Goal: Information Seeking & Learning: Learn about a topic

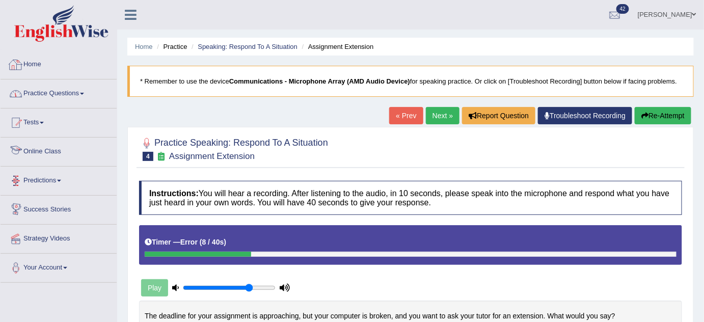
click at [73, 92] on link "Practice Questions" at bounding box center [59, 91] width 116 height 25
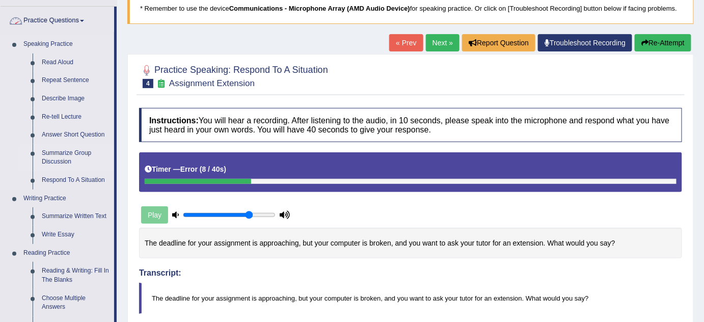
scroll to position [138, 0]
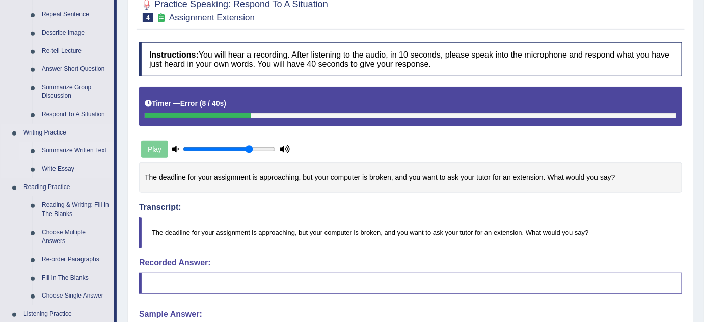
click at [85, 148] on link "Summarize Written Text" at bounding box center [75, 151] width 77 height 18
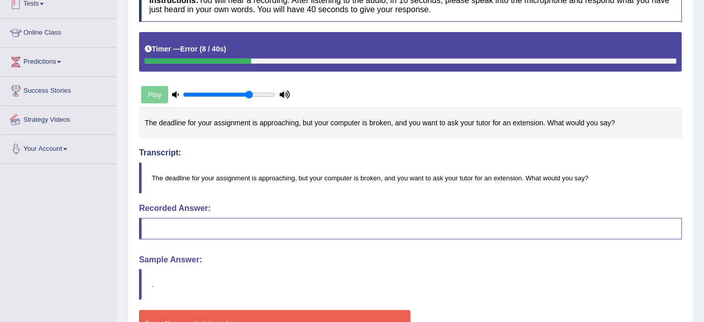
scroll to position [236, 0]
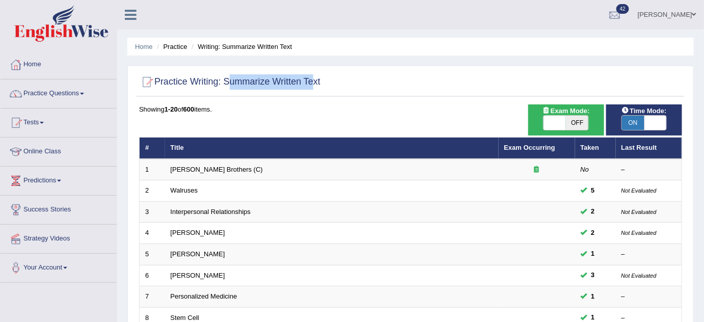
drag, startPoint x: 230, startPoint y: 81, endPoint x: 312, endPoint y: 85, distance: 82.6
click at [312, 85] on h2 "Practice Writing: Summarize Written Text" at bounding box center [229, 81] width 181 height 15
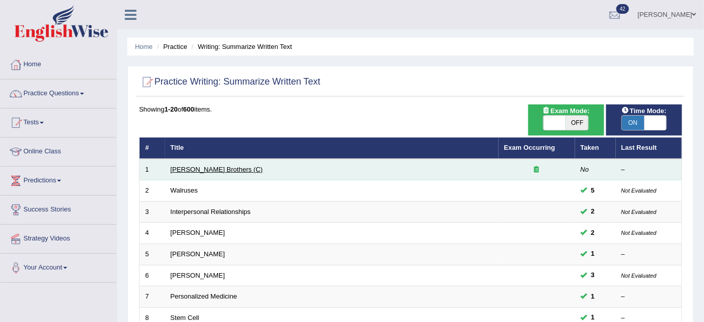
click at [208, 165] on link "Wright Brothers (C)" at bounding box center [217, 169] width 92 height 8
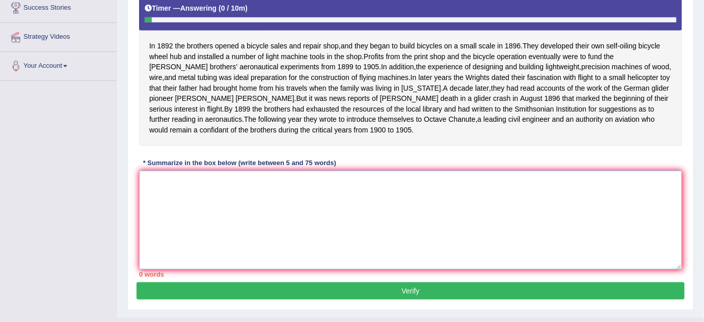
click at [301, 205] on textarea at bounding box center [410, 220] width 543 height 99
click at [254, 190] on textarea at bounding box center [410, 220] width 543 height 99
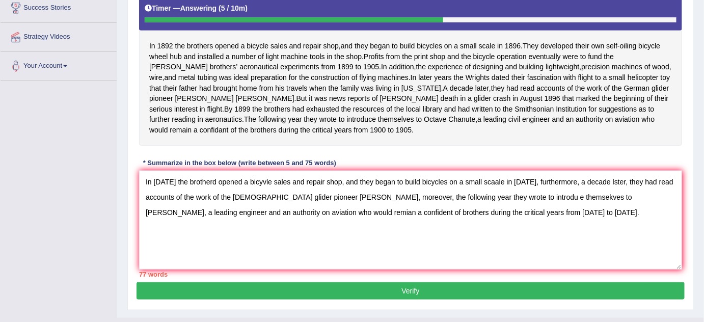
click at [506, 172] on div "Instructions: Read the passage below and summarize it using one sentence. Type …" at bounding box center [410, 107] width 548 height 349
click at [511, 206] on textarea "In 1892 the brotherd opened a bicyvle sales and repair shop, and they began to …" at bounding box center [410, 220] width 543 height 99
drag, startPoint x: 394, startPoint y: 222, endPoint x: 546, endPoint y: 221, distance: 152.2
click at [546, 221] on textarea "In 1892 the brotherd opened a bicyvle sales and repair shop, and they began to …" at bounding box center [410, 220] width 543 height 99
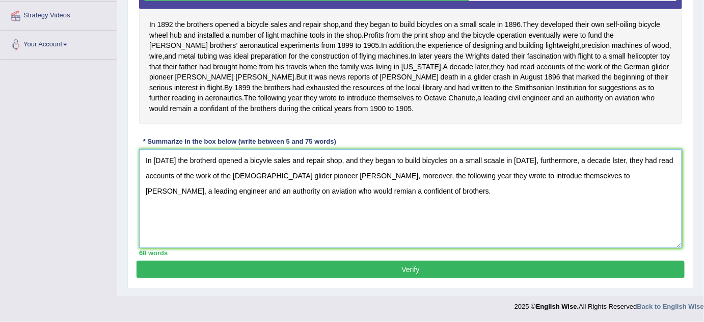
type textarea "In 1892 the brotherd opened a bicyvle sales and repair shop, and they began to …"
drag, startPoint x: 448, startPoint y: 264, endPoint x: 472, endPoint y: 242, distance: 32.8
click at [448, 264] on button "Verify" at bounding box center [410, 269] width 548 height 17
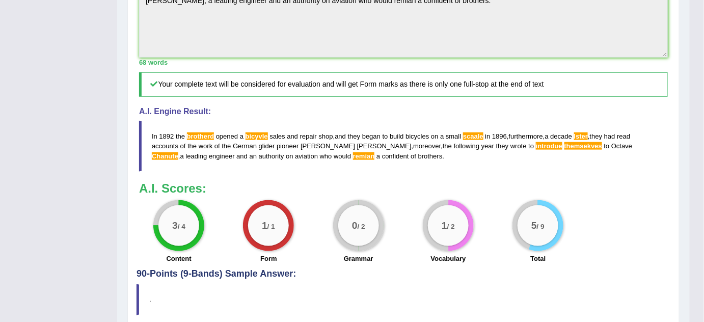
scroll to position [225, 0]
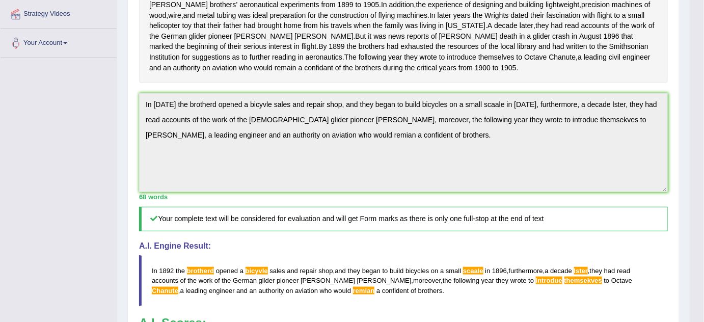
click at [133, 103] on div "Practice Writing: Summarize Written Text 1 Wright Brothers (C) Instructions: Re…" at bounding box center [403, 163] width 552 height 604
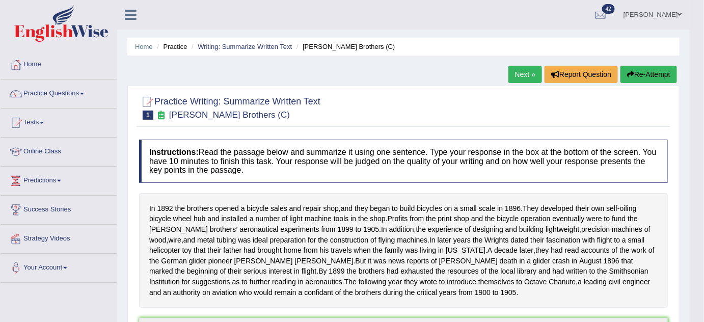
click at [637, 77] on button "Re-Attempt" at bounding box center [648, 74] width 57 height 17
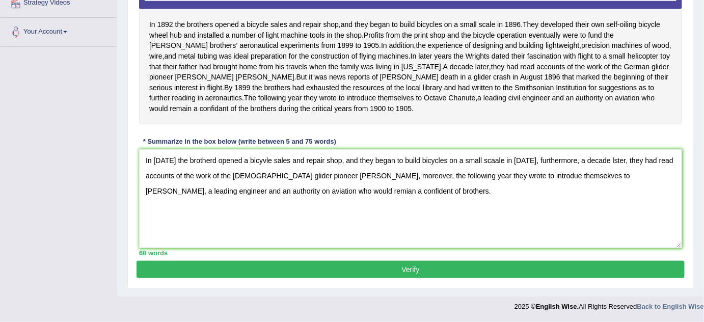
scroll to position [244, 0]
click at [209, 160] on textarea "In 1892 the brotherd opened a bicyvle sales and repair shop, and they began to …" at bounding box center [410, 198] width 543 height 99
click at [255, 159] on textarea "In 1892 the brothers opened a bicyvle sales and repair shop, and they began to …" at bounding box center [410, 198] width 543 height 99
click at [488, 162] on textarea "In 1892 the brothers opened a bicycle sales and repair shop, and they began to …" at bounding box center [410, 198] width 543 height 99
click at [598, 161] on textarea "In 1892 the brothers opened a bicycle sales and repair shop, and they began to …" at bounding box center [410, 198] width 543 height 99
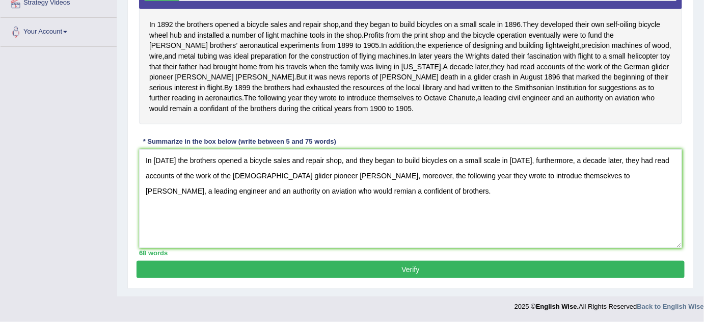
click at [509, 177] on textarea "In 1892 the brothers opened a bicycle sales and repair shop, and they began to …" at bounding box center [410, 198] width 543 height 99
click at [545, 177] on textarea "In 1892 the brothers opened a bicycle sales and repair shop, and they began to …" at bounding box center [410, 198] width 543 height 99
click at [353, 195] on textarea "In 1892 the brothers opened a bicycle sales and repair shop, and they began to …" at bounding box center [410, 198] width 543 height 99
click at [369, 193] on textarea "In 1892 the brothers opened a bicycle sales and repair shop, and they began to …" at bounding box center [410, 198] width 543 height 99
type textarea "In 1892 the brothers opened a bicycle sales and repair shop, and they began to …"
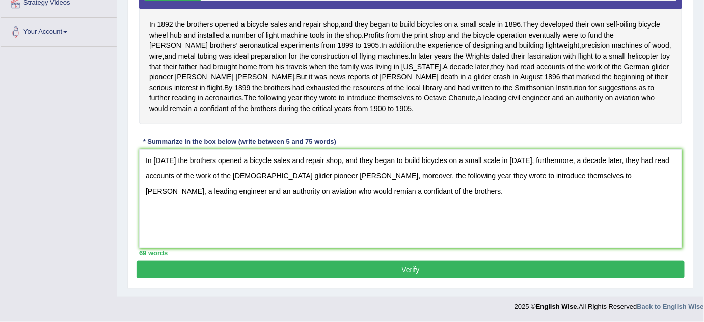
click at [456, 274] on button "Verify" at bounding box center [410, 269] width 548 height 17
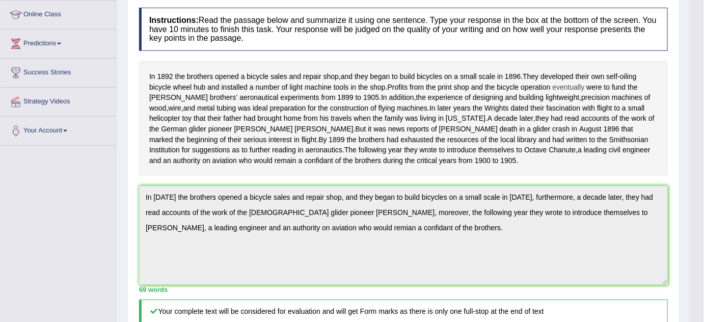
scroll to position [45, 0]
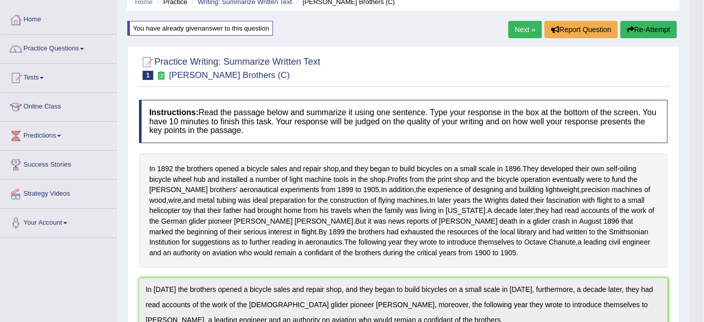
click at [632, 28] on button "Re-Attempt" at bounding box center [648, 29] width 57 height 17
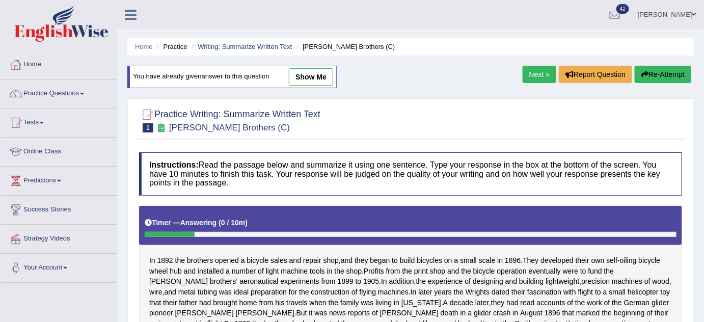
type textarea "____________________, furthermore, _______________, moreover, _________________."
click at [538, 78] on link "Next »" at bounding box center [539, 74] width 34 height 17
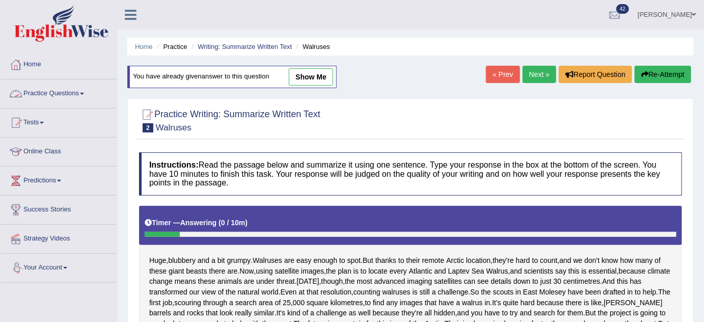
click at [63, 94] on link "Practice Questions" at bounding box center [59, 91] width 116 height 25
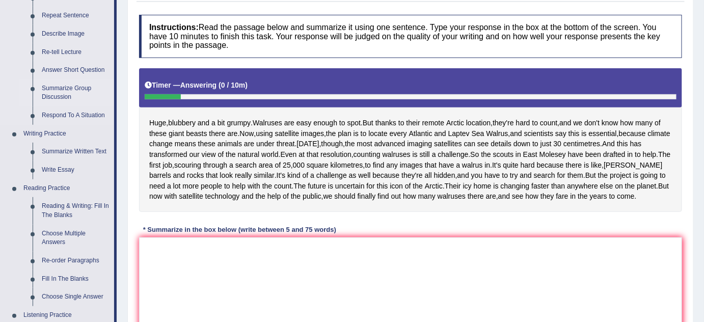
scroll to position [138, 0]
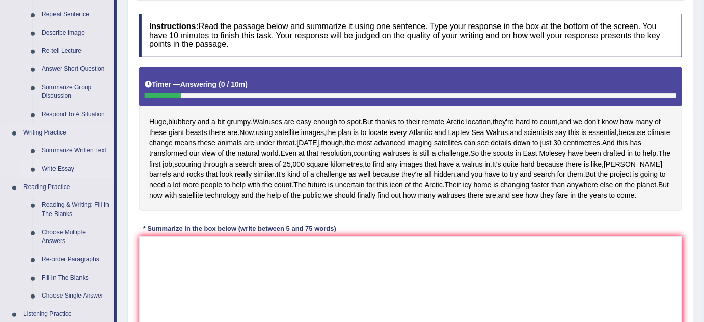
click at [59, 165] on link "Write Essay" at bounding box center [75, 169] width 77 height 18
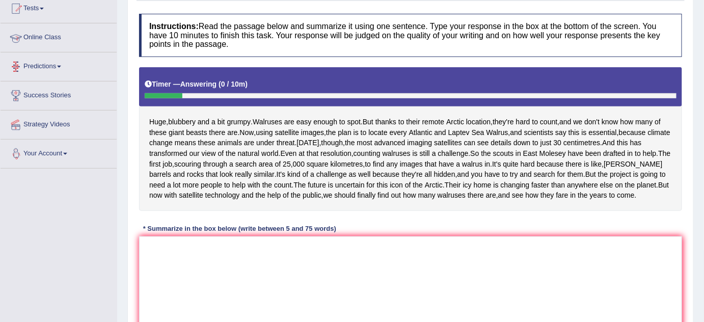
scroll to position [188, 0]
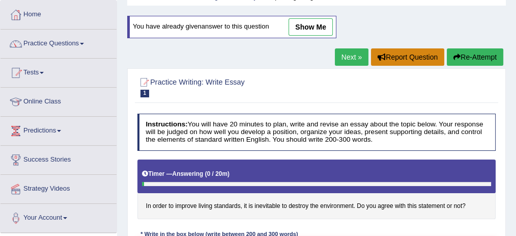
scroll to position [102, 0]
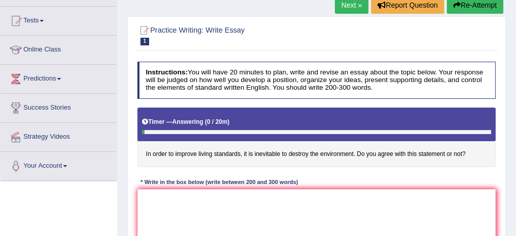
click at [347, 3] on link "Next »" at bounding box center [352, 4] width 34 height 17
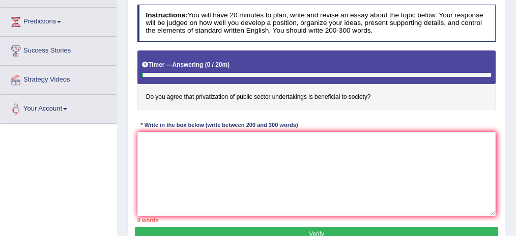
scroll to position [170, 0]
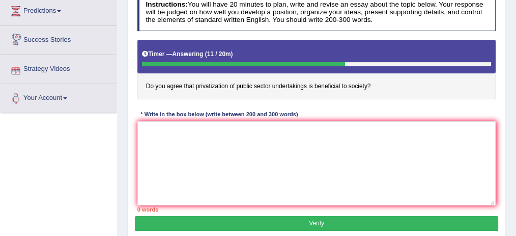
drag, startPoint x: 151, startPoint y: 88, endPoint x: 154, endPoint y: 78, distance: 9.7
click at [154, 78] on h4 "Do you agree that privatization of public sector undertakings is beneficial to …" at bounding box center [316, 70] width 359 height 60
click at [152, 80] on h4 "Do you agree that privatization of public sector undertakings is beneficial to …" at bounding box center [316, 70] width 359 height 60
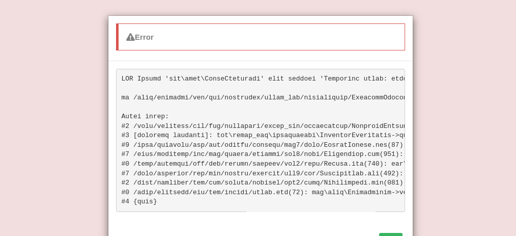
scroll to position [43, 0]
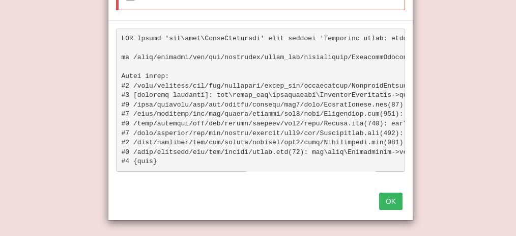
click at [385, 199] on button "OK" at bounding box center [390, 200] width 23 height 17
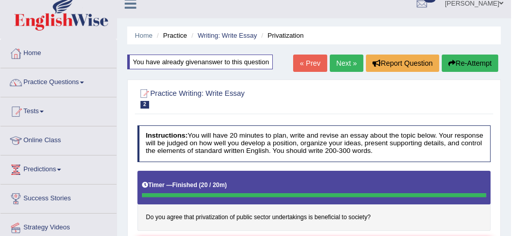
scroll to position [0, 0]
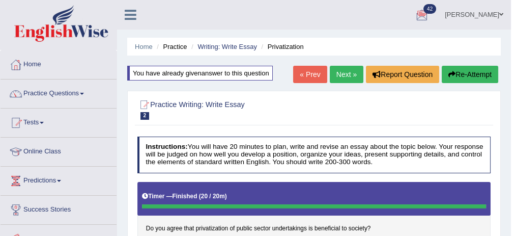
click at [469, 74] on button "Re-Attempt" at bounding box center [470, 74] width 57 height 17
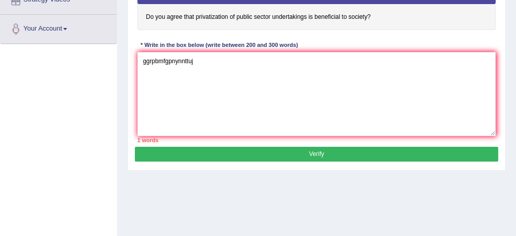
type textarea "ggrpbmfgpnynnttuj"
click at [284, 153] on button "Verify" at bounding box center [316, 154] width 363 height 15
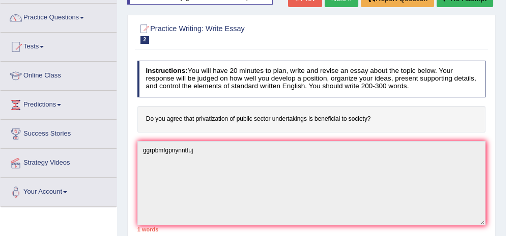
scroll to position [27, 0]
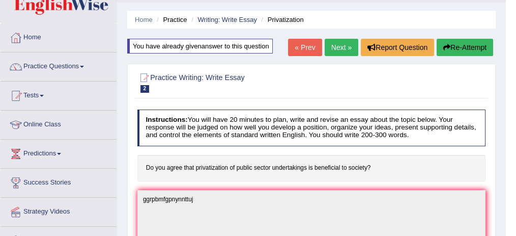
click at [342, 42] on link "Next »" at bounding box center [342, 47] width 34 height 17
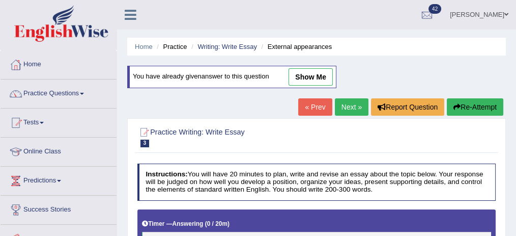
click at [313, 75] on link "show me" at bounding box center [311, 76] width 44 height 17
type textarea "One of the primary advantages of external appearances is relieve from disease. …"
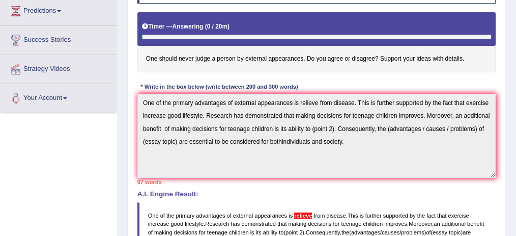
scroll to position [34, 0]
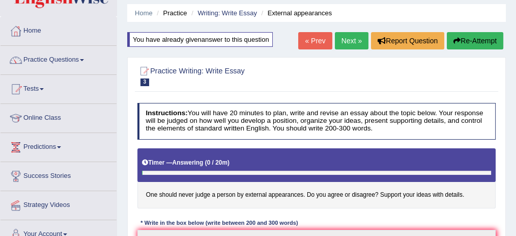
click at [343, 46] on link "Next »" at bounding box center [352, 40] width 34 height 17
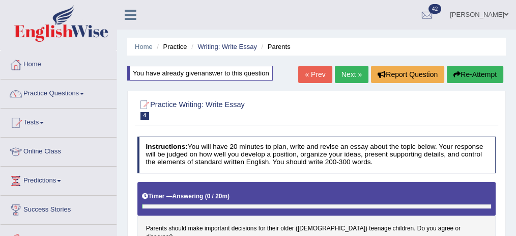
click at [339, 70] on link "Next »" at bounding box center [352, 74] width 34 height 17
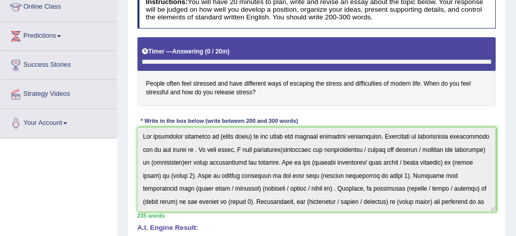
scroll to position [45, 0]
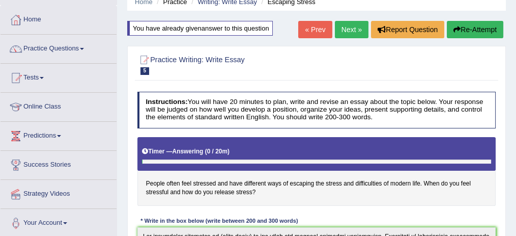
click at [350, 32] on link "Next »" at bounding box center [352, 29] width 34 height 17
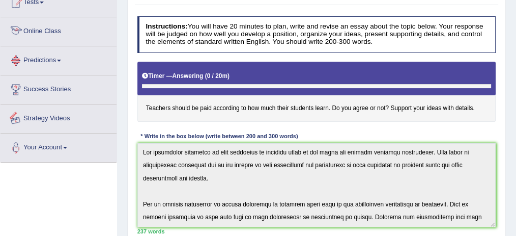
scroll to position [18, 0]
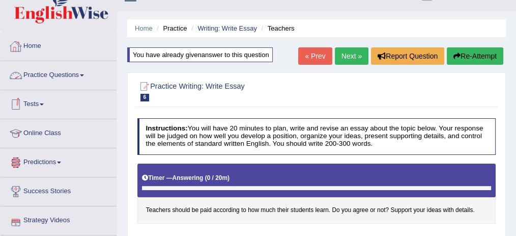
click at [78, 70] on link "Practice Questions" at bounding box center [59, 73] width 116 height 25
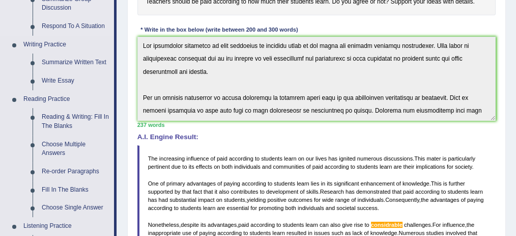
scroll to position [256, 0]
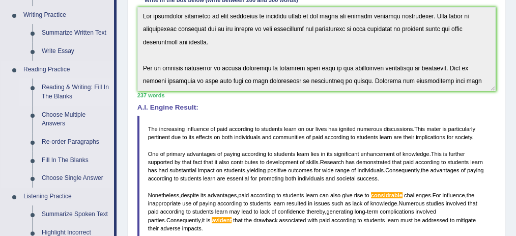
click at [96, 85] on link "Reading & Writing: Fill In The Blanks" at bounding box center [75, 91] width 77 height 27
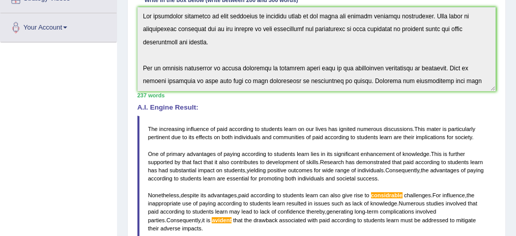
scroll to position [355, 0]
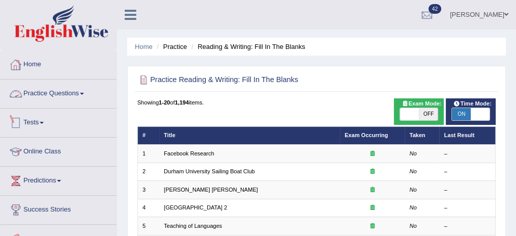
click at [41, 118] on link "Tests" at bounding box center [59, 120] width 116 height 25
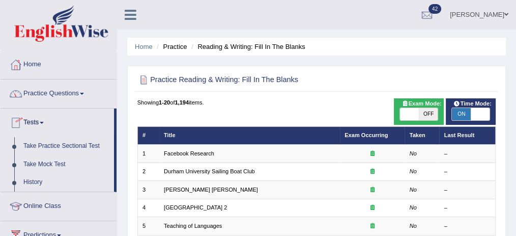
scroll to position [68, 0]
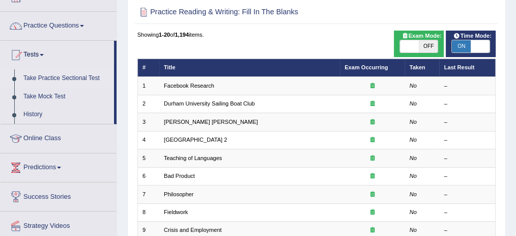
click at [72, 77] on link "Take Practice Sectional Test" at bounding box center [66, 78] width 95 height 18
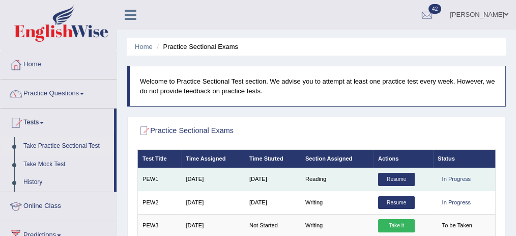
click at [388, 175] on link "Resume" at bounding box center [396, 179] width 37 height 13
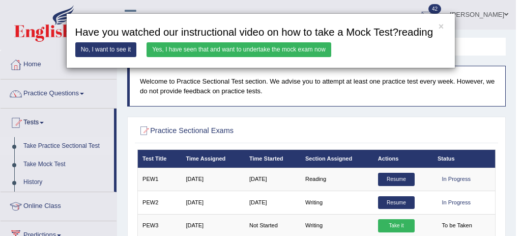
click at [291, 43] on link "Yes, I have seen that and want to undertake the mock exam now" at bounding box center [239, 49] width 185 height 15
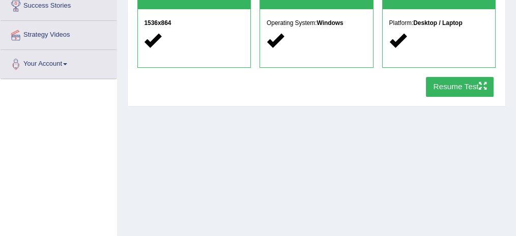
click at [447, 95] on button "Resume Test" at bounding box center [460, 87] width 68 height 20
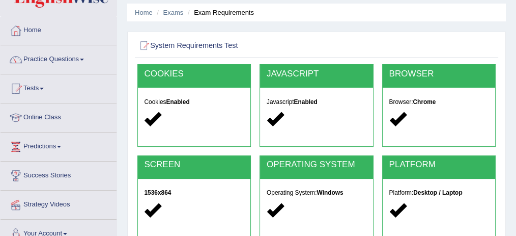
scroll to position [34, 0]
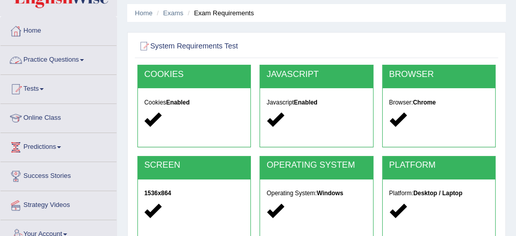
click at [71, 57] on link "Practice Questions" at bounding box center [59, 58] width 116 height 25
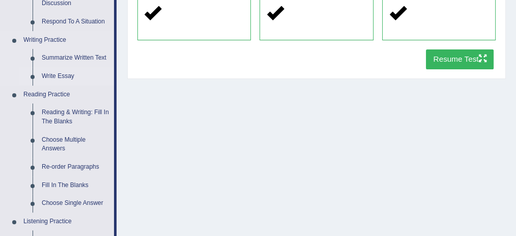
scroll to position [237, 0]
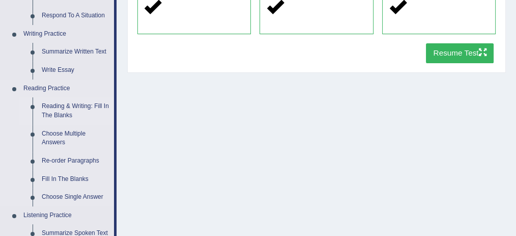
click at [81, 105] on link "Reading & Writing: Fill In The Blanks" at bounding box center [75, 110] width 77 height 27
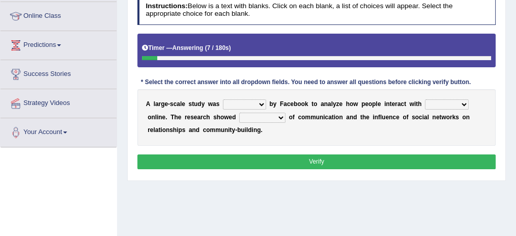
click at [232, 102] on select "surveyed had asked made" at bounding box center [244, 104] width 43 height 10
select select "made"
click at [223, 99] on select "surveyed had asked made" at bounding box center [244, 104] width 43 height 10
click at [444, 104] on select "together all each other another" at bounding box center [447, 104] width 44 height 10
select select "each other"
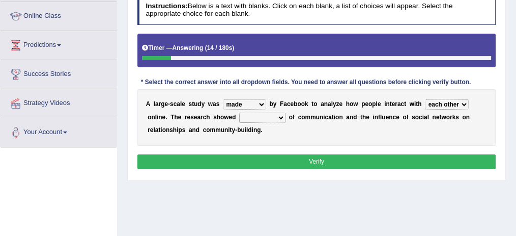
click at [425, 99] on select "together all each other another" at bounding box center [447, 104] width 44 height 10
click at [261, 114] on select "advantages standards fellowships patterns" at bounding box center [262, 118] width 46 height 10
select select "patterns"
click at [239, 113] on select "advantages standards fellowships patterns" at bounding box center [262, 118] width 46 height 10
click at [305, 162] on button "Verify" at bounding box center [316, 161] width 359 height 15
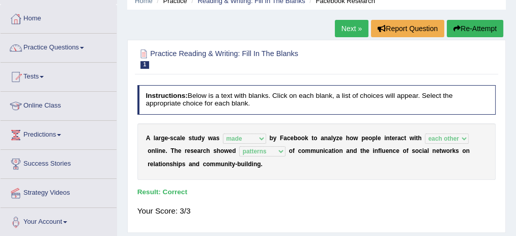
scroll to position [34, 0]
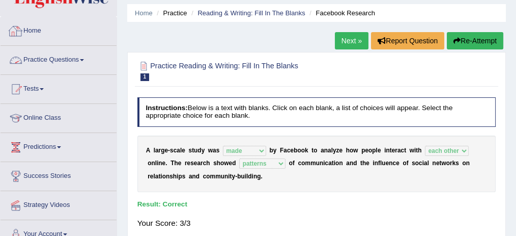
drag, startPoint x: 76, startPoint y: 62, endPoint x: 75, endPoint y: 48, distance: 13.8
click at [76, 62] on link "Practice Questions" at bounding box center [59, 58] width 116 height 25
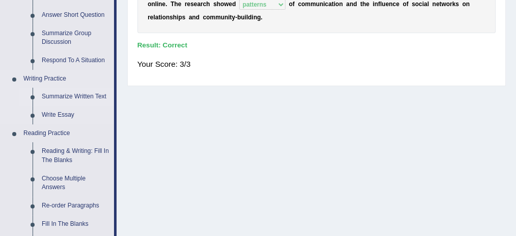
scroll to position [237, 0]
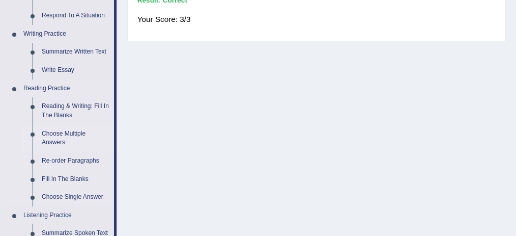
click at [71, 133] on link "Choose Multiple Answers" at bounding box center [75, 138] width 77 height 27
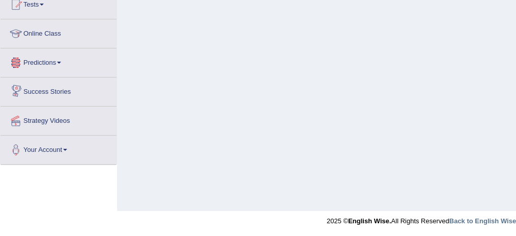
scroll to position [587, 0]
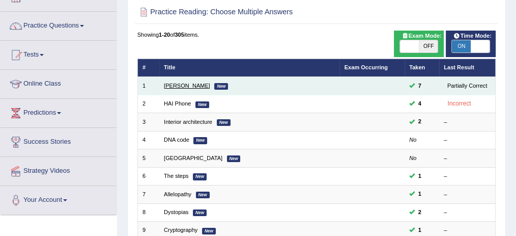
click at [191, 85] on link "Damian Scarf" at bounding box center [187, 85] width 46 height 6
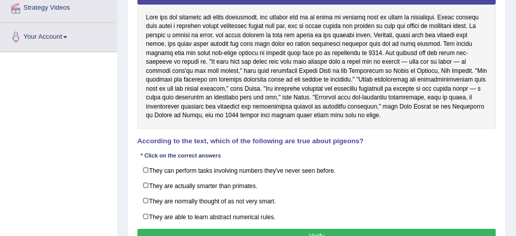
scroll to position [231, 0]
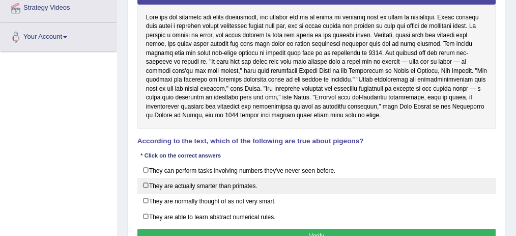
click at [172, 179] on label "They are actually smarter than primates." at bounding box center [316, 186] width 359 height 16
checkbox input "true"
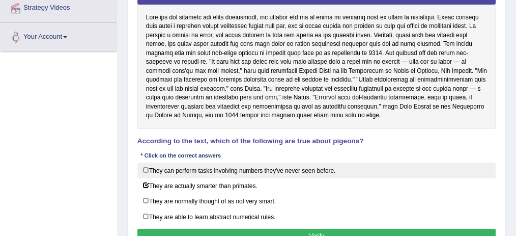
click at [174, 169] on label "They can perform tasks involving numbers they've never seen before." at bounding box center [316, 170] width 359 height 16
click at [151, 164] on label "They can perform tasks involving numbers they've never seen before." at bounding box center [316, 170] width 359 height 16
checkbox input "false"
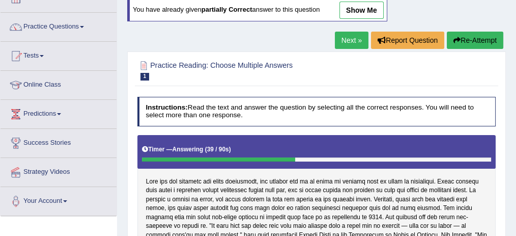
scroll to position [61, 0]
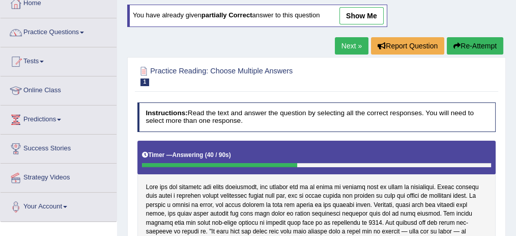
click at [357, 47] on link "Next »" at bounding box center [352, 45] width 34 height 17
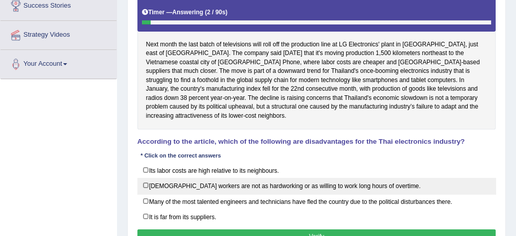
click at [150, 178] on label "[DEMOGRAPHIC_DATA] workers are not as hardworking or as willing to work long ho…" at bounding box center [316, 186] width 359 height 16
checkbox input "true"
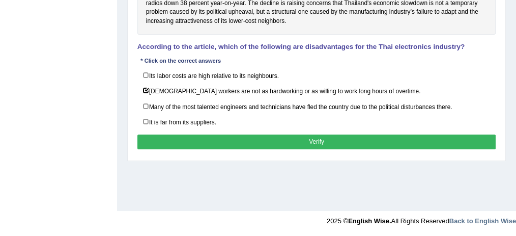
click at [293, 134] on button "Verify" at bounding box center [316, 141] width 359 height 15
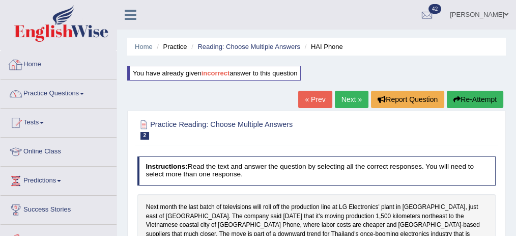
click at [77, 91] on link "Practice Questions" at bounding box center [59, 91] width 116 height 25
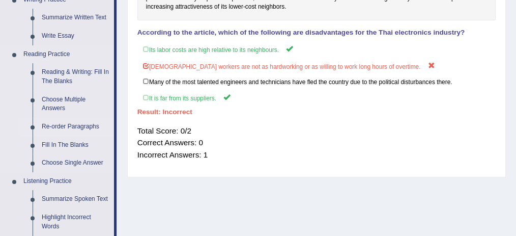
click at [73, 122] on link "Re-order Paragraphs" at bounding box center [75, 127] width 77 height 18
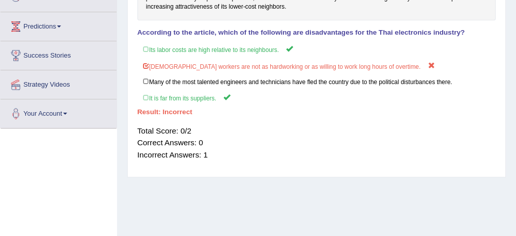
scroll to position [183, 0]
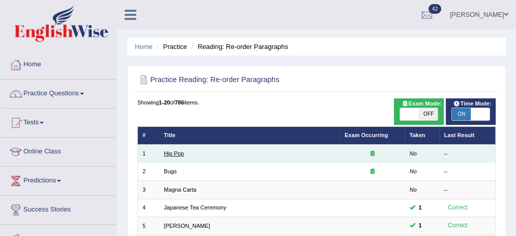
click at [182, 152] on link "Hip Pop" at bounding box center [174, 153] width 20 height 6
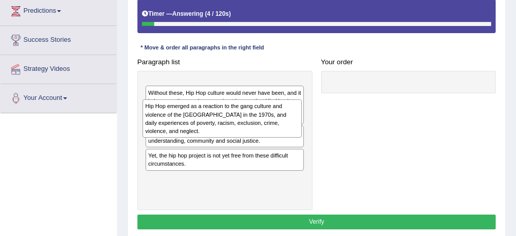
drag, startPoint x: 214, startPoint y: 101, endPoint x: 214, endPoint y: 133, distance: 32.6
click at [213, 135] on div "Hip Hop emerged as a reaction to the gang culture and violence of the South Bro…" at bounding box center [222, 118] width 159 height 38
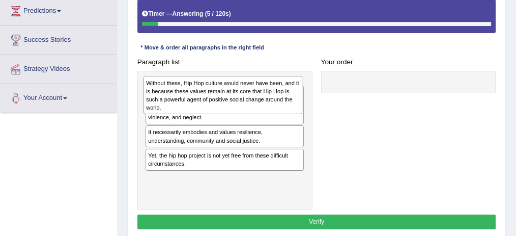
drag, startPoint x: 218, startPoint y: 127, endPoint x: 220, endPoint y: 93, distance: 34.1
click at [220, 84] on div "Without these, Hip Hop culture would never have been, and it is because these v…" at bounding box center [223, 95] width 159 height 38
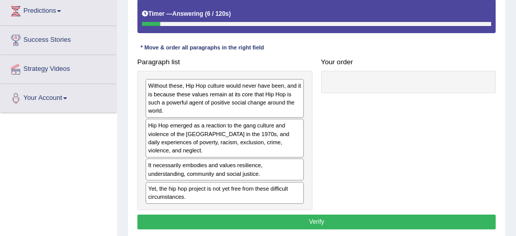
drag, startPoint x: 221, startPoint y: 148, endPoint x: 221, endPoint y: 109, distance: 38.7
click at [221, 119] on div "Hip Hop emerged as a reaction to the gang culture and violence of the South Bro…" at bounding box center [225, 138] width 158 height 38
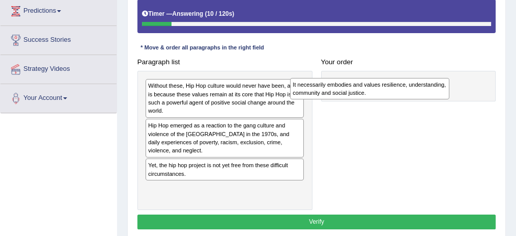
drag, startPoint x: 204, startPoint y: 172, endPoint x: 386, endPoint y: 93, distance: 198.4
click at [383, 93] on div "It necessarily embodies and values resilience, understanding, community and soc…" at bounding box center [369, 88] width 159 height 21
click at [384, 92] on div "It necessarily embodies and values resilience, understanding, community and soc…" at bounding box center [369, 88] width 159 height 21
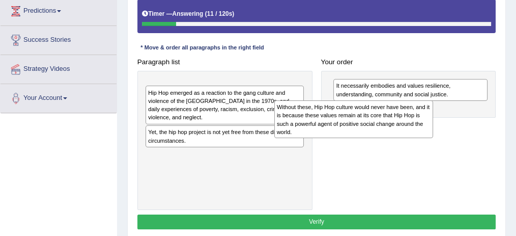
drag, startPoint x: 247, startPoint y: 96, endPoint x: 472, endPoint y: 125, distance: 226.9
click at [434, 125] on div "Without these, Hip Hop culture would never have been, and it is because these v…" at bounding box center [353, 119] width 159 height 38
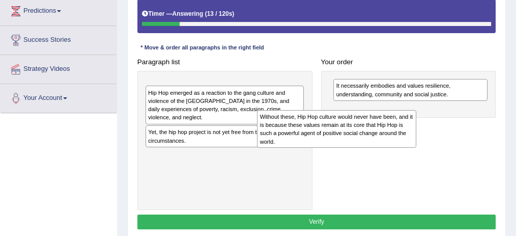
drag, startPoint x: 269, startPoint y: 112, endPoint x: 475, endPoint y: 129, distance: 206.9
click at [416, 130] on div "Without these, Hip Hop culture would never have been, and it is because these v…" at bounding box center [336, 129] width 159 height 38
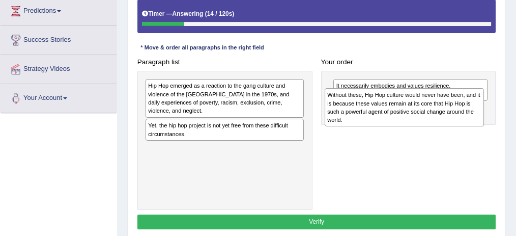
drag, startPoint x: 207, startPoint y: 102, endPoint x: 423, endPoint y: 117, distance: 216.4
click at [423, 117] on div "Without these, Hip Hop culture would never have been, and it is because these v…" at bounding box center [404, 107] width 159 height 38
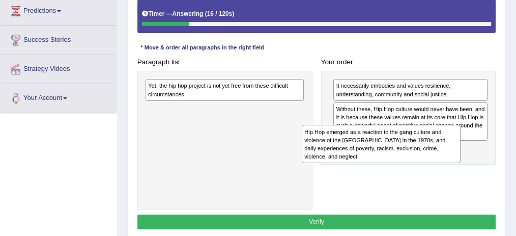
drag, startPoint x: 275, startPoint y: 104, endPoint x: 434, endPoint y: 157, distance: 167.1
click at [434, 157] on div "Hip Hop emerged as a reaction to the gang culture and violence of the South Bro…" at bounding box center [381, 144] width 159 height 38
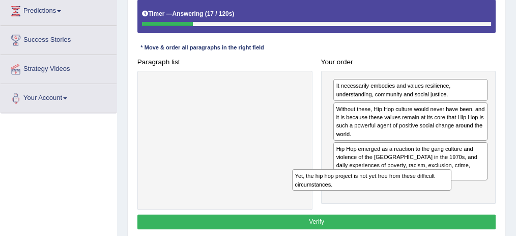
drag, startPoint x: 284, startPoint y: 118, endPoint x: 426, endPoint y: 200, distance: 163.8
click at [426, 200] on div "Paragraph list Yet, the hip hop project is not yet free from these difficult ci…" at bounding box center [317, 131] width 368 height 155
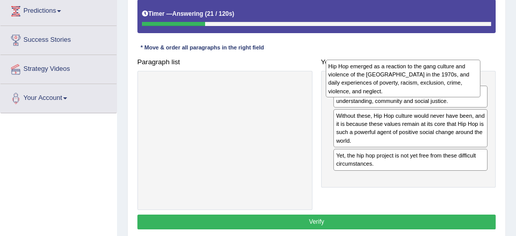
drag, startPoint x: 368, startPoint y: 150, endPoint x: 362, endPoint y: 63, distance: 87.2
click at [362, 63] on div "Hip Hop emerged as a reaction to the gang culture and violence of the South Bro…" at bounding box center [403, 79] width 155 height 38
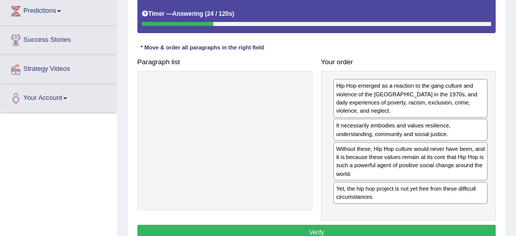
click at [370, 225] on button "Verify" at bounding box center [316, 232] width 359 height 15
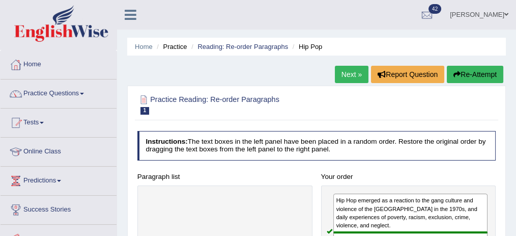
click at [340, 77] on link "Next »" at bounding box center [352, 74] width 34 height 17
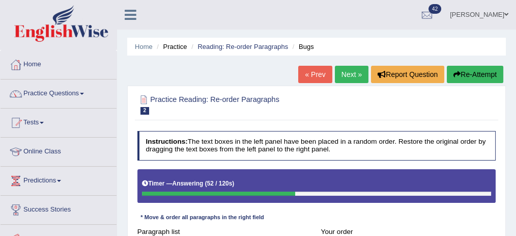
drag, startPoint x: 354, startPoint y: 69, endPoint x: 347, endPoint y: 71, distance: 7.8
click at [354, 69] on link "Next »" at bounding box center [352, 74] width 34 height 17
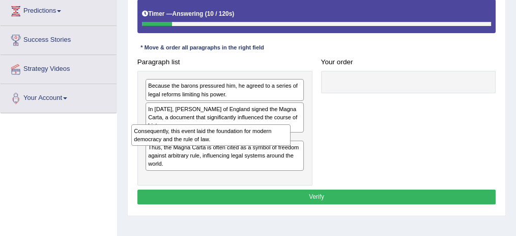
drag, startPoint x: 175, startPoint y: 133, endPoint x: 161, endPoint y: 145, distance: 18.4
click at [161, 145] on div "Because the barons pressured him, he agreed to a series of legal reforms limiti…" at bounding box center [224, 128] width 175 height 115
click at [161, 145] on div "Thus, the Magna Carta is often cited as a symbol of freedom against arbitrary r…" at bounding box center [225, 156] width 158 height 30
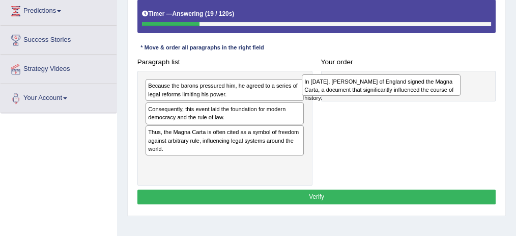
drag, startPoint x: 174, startPoint y: 109, endPoint x: 359, endPoint y: 87, distance: 186.7
click at [360, 87] on div "In 1215, King John of England signed the Magna Carta, a document that significa…" at bounding box center [381, 84] width 159 height 21
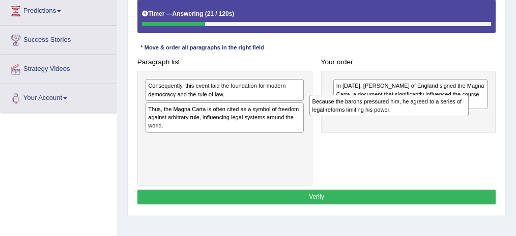
drag, startPoint x: 181, startPoint y: 87, endPoint x: 386, endPoint y: 102, distance: 205.2
click at [377, 110] on div "Because the barons pressured him, he agreed to a series of legal reforms limiti…" at bounding box center [389, 105] width 159 height 21
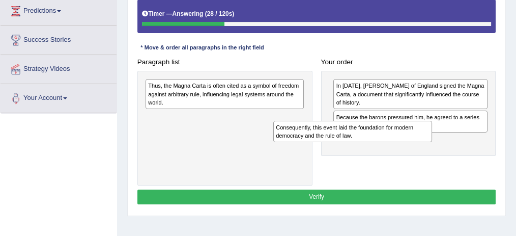
drag, startPoint x: 241, startPoint y: 91, endPoint x: 393, endPoint y: 143, distance: 159.9
click at [395, 144] on div "Paragraph list Consequently, this event laid the foundation for modern democrac…" at bounding box center [317, 119] width 368 height 131
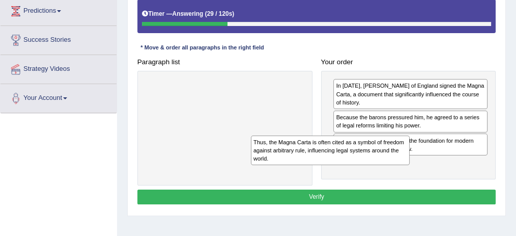
drag, startPoint x: 263, startPoint y: 92, endPoint x: 414, endPoint y: 175, distance: 172.5
click at [414, 175] on div "Paragraph list Thus, the Magna Carta is often cited as a symbol of freedom agai…" at bounding box center [317, 119] width 368 height 131
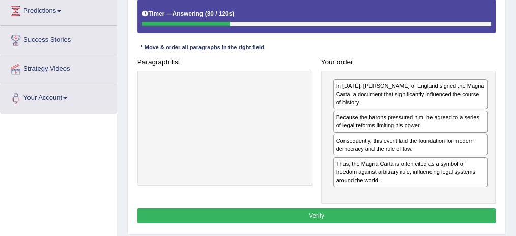
drag, startPoint x: 308, startPoint y: 203, endPoint x: 293, endPoint y: 193, distance: 17.9
click at [308, 208] on button "Verify" at bounding box center [316, 215] width 359 height 15
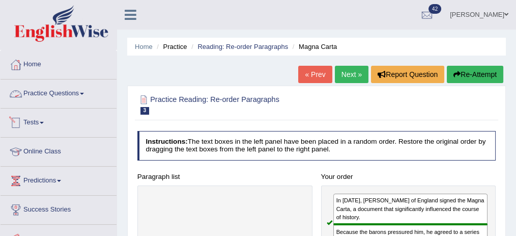
drag, startPoint x: 77, startPoint y: 92, endPoint x: 67, endPoint y: 89, distance: 10.6
click at [77, 92] on link "Practice Questions" at bounding box center [59, 91] width 116 height 25
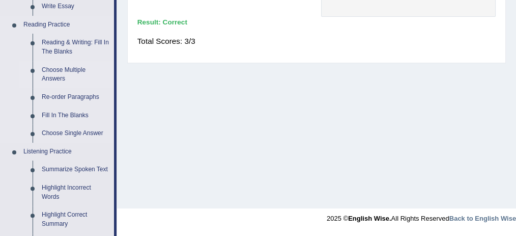
scroll to position [305, 0]
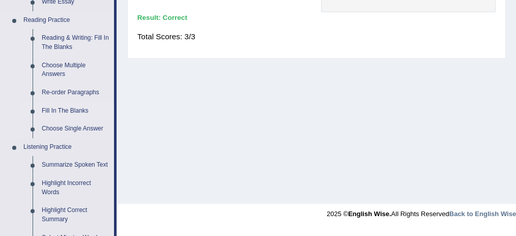
click at [66, 112] on link "Fill In The Blanks" at bounding box center [75, 111] width 77 height 18
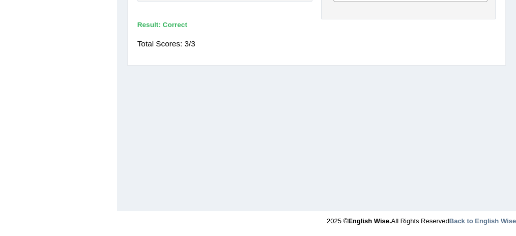
scroll to position [153, 0]
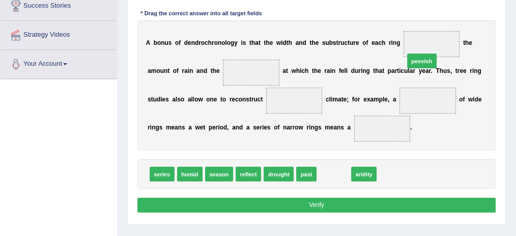
drag, startPoint x: 327, startPoint y: 173, endPoint x: 431, endPoint y: 40, distance: 168.3
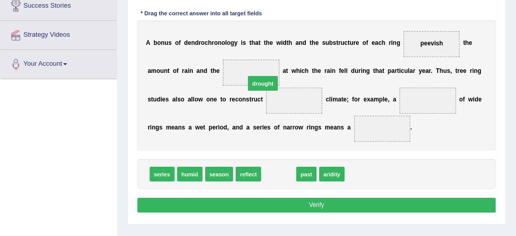
drag, startPoint x: 274, startPoint y: 160, endPoint x: 259, endPoint y: 67, distance: 94.5
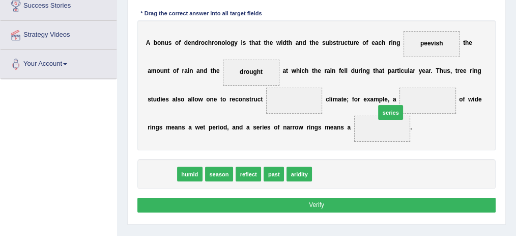
drag, startPoint x: 173, startPoint y: 177, endPoint x: 458, endPoint y: 99, distance: 295.4
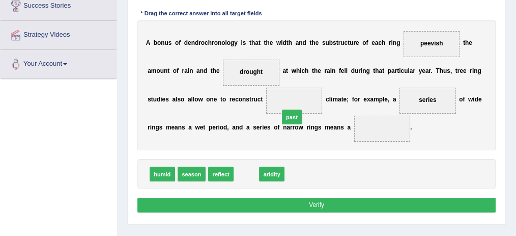
drag, startPoint x: 238, startPoint y: 174, endPoint x: 292, endPoint y: 103, distance: 89.3
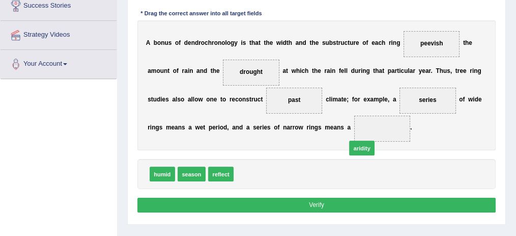
drag, startPoint x: 252, startPoint y: 174, endPoint x: 402, endPoint y: 131, distance: 156.0
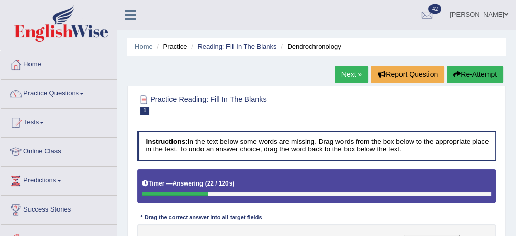
click at [474, 81] on button "Re-Attempt" at bounding box center [475, 74] width 57 height 17
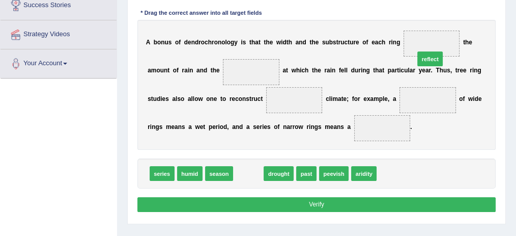
drag, startPoint x: 247, startPoint y: 173, endPoint x: 461, endPoint y: 36, distance: 253.7
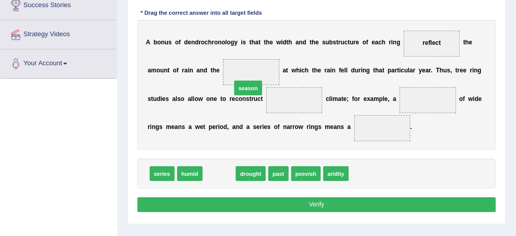
drag, startPoint x: 216, startPoint y: 167, endPoint x: 251, endPoint y: 62, distance: 110.6
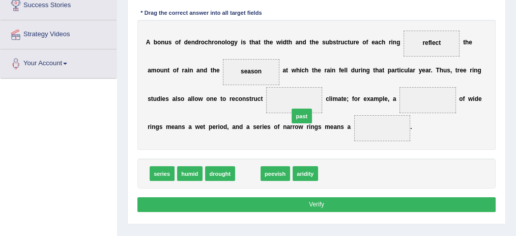
drag, startPoint x: 246, startPoint y: 167, endPoint x: 310, endPoint y: 97, distance: 95.1
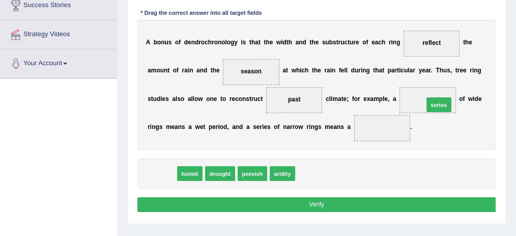
drag, startPoint x: 160, startPoint y: 170, endPoint x: 482, endPoint y: 88, distance: 332.4
click at [482, 88] on div "Instructions: In the text below some words are missing. Drag words from the box…" at bounding box center [316, 71] width 363 height 296
drag, startPoint x: 158, startPoint y: 170, endPoint x: 448, endPoint y: 94, distance: 300.1
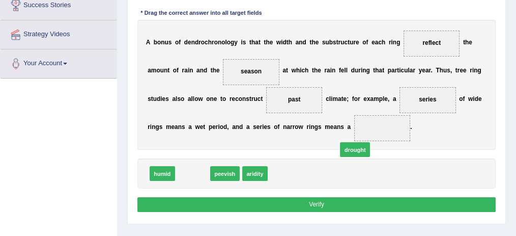
drag, startPoint x: 190, startPoint y: 174, endPoint x: 397, endPoint y: 131, distance: 211.1
click at [370, 142] on span "drought" at bounding box center [355, 149] width 30 height 15
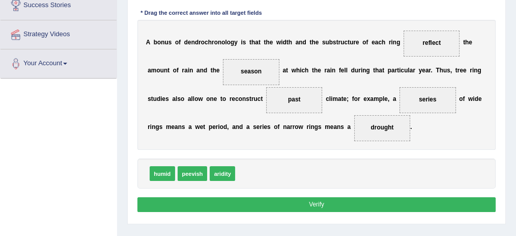
click at [347, 204] on button "Verify" at bounding box center [316, 204] width 359 height 15
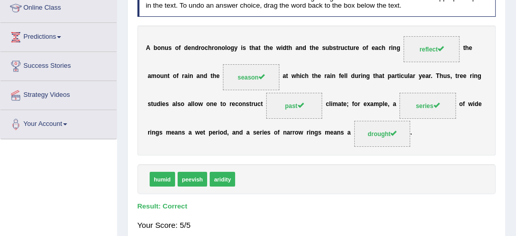
scroll to position [136, 0]
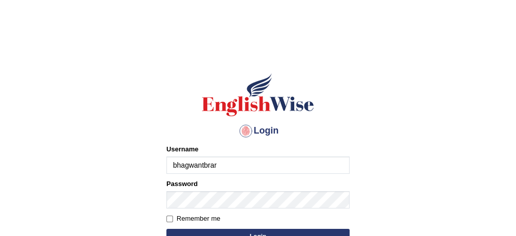
drag, startPoint x: 495, startPoint y: 0, endPoint x: 254, endPoint y: 160, distance: 289.8
click at [254, 160] on input "bhagwantbrar" at bounding box center [257, 164] width 183 height 17
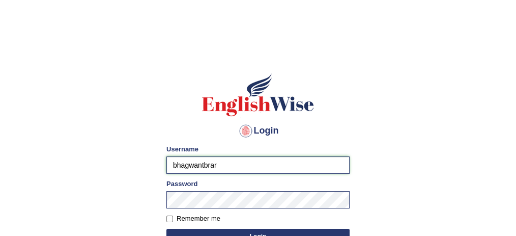
click at [301, 159] on input "bhagwantbrar" at bounding box center [257, 164] width 183 height 17
type input "Aqsaanees"
click at [247, 158] on input "Aqsaanees" at bounding box center [257, 164] width 183 height 17
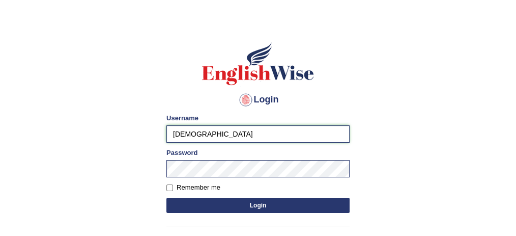
scroll to position [68, 0]
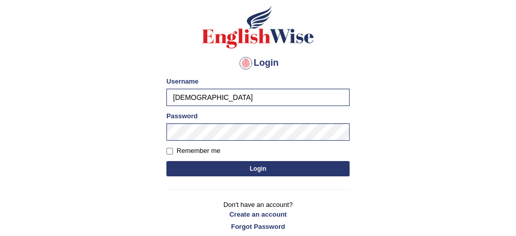
click at [252, 168] on button "Login" at bounding box center [257, 168] width 183 height 15
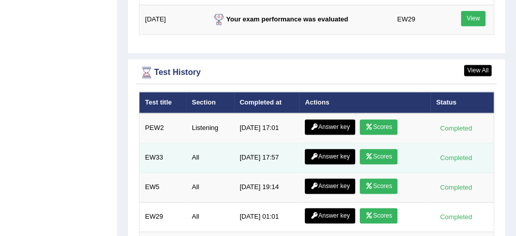
scroll to position [1493, 0]
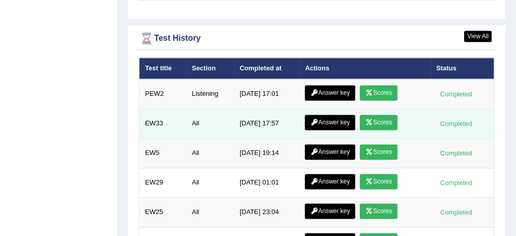
drag, startPoint x: 376, startPoint y: 113, endPoint x: 365, endPoint y: 109, distance: 11.6
click at [376, 115] on link "Scores" at bounding box center [379, 122] width 38 height 15
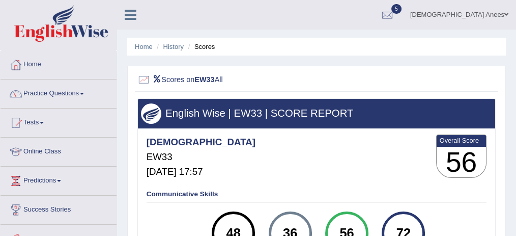
click at [202, 44] on li "Scores" at bounding box center [201, 47] width 30 height 10
click at [202, 50] on li "Scores" at bounding box center [201, 47] width 30 height 10
click at [182, 47] on link "History" at bounding box center [173, 47] width 20 height 8
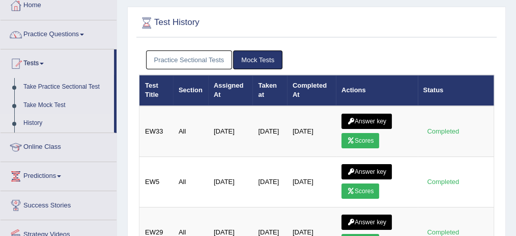
scroll to position [47, 0]
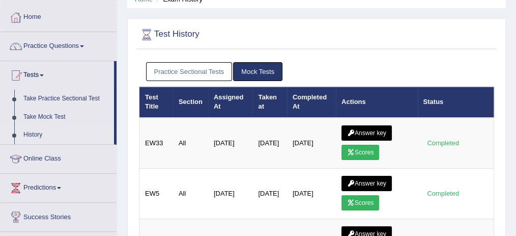
click at [205, 69] on link "Practice Sectional Tests" at bounding box center [189, 71] width 87 height 19
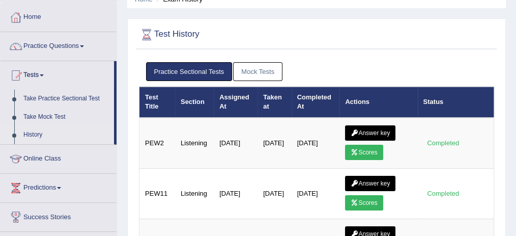
click at [240, 70] on link "Mock Tests" at bounding box center [257, 71] width 49 height 19
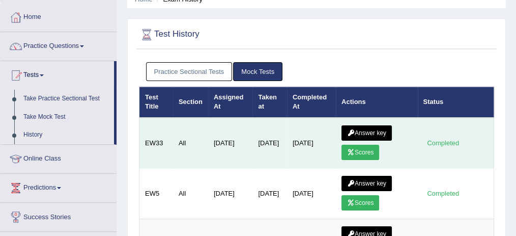
click at [377, 132] on link "Answer key" at bounding box center [367, 132] width 50 height 15
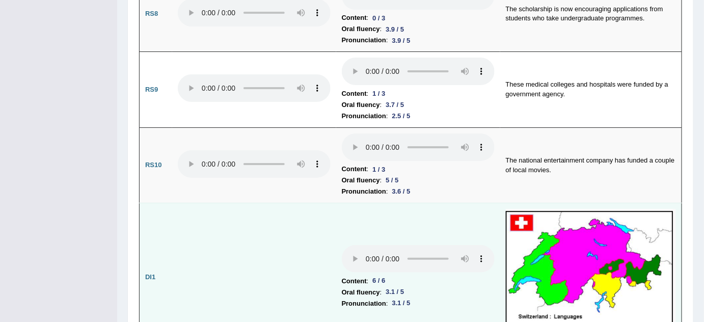
scroll to position [1249, 0]
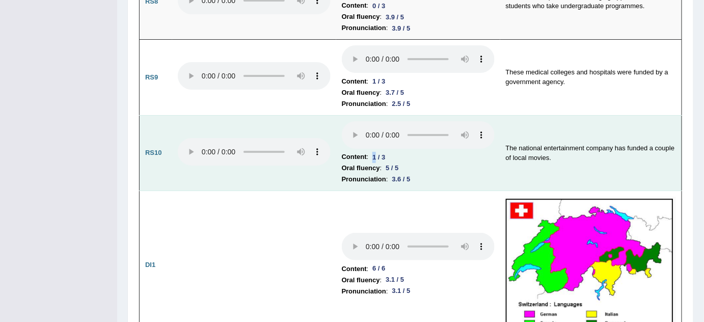
drag, startPoint x: 377, startPoint y: 155, endPoint x: 372, endPoint y: 152, distance: 5.9
click at [372, 152] on div "1 / 3" at bounding box center [378, 157] width 21 height 11
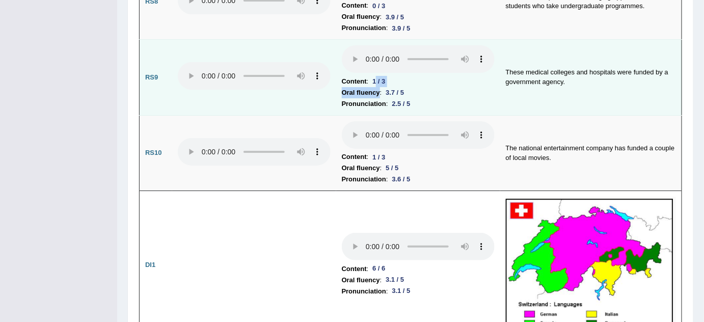
drag, startPoint x: 376, startPoint y: 82, endPoint x: 370, endPoint y: 78, distance: 7.3
click at [372, 79] on td "Content : 1 / 3 Oral fluency : 3.7 / 5 Pronunciation : 2.5 / 5" at bounding box center [418, 78] width 164 height 76
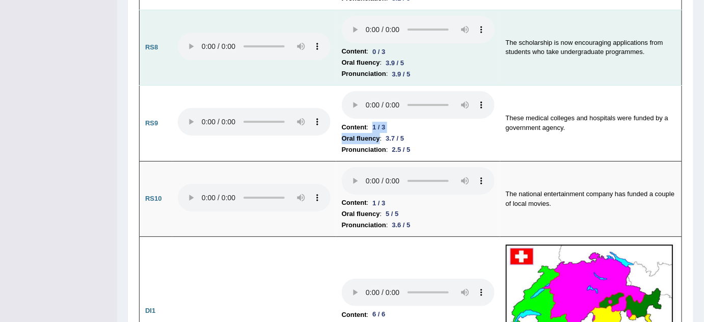
scroll to position [1157, 0]
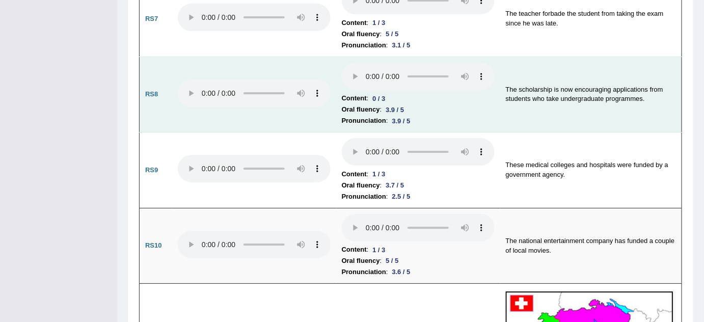
click at [371, 93] on div "0 / 3" at bounding box center [378, 98] width 21 height 11
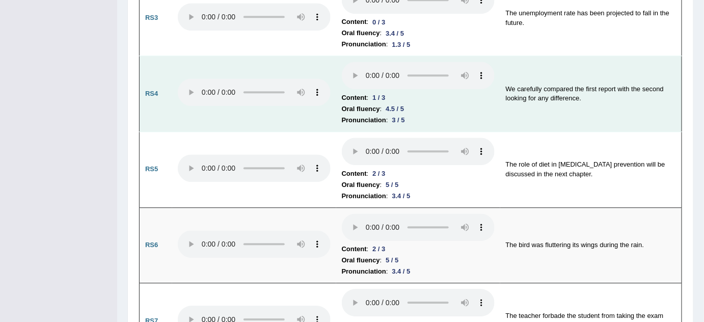
scroll to position [833, 0]
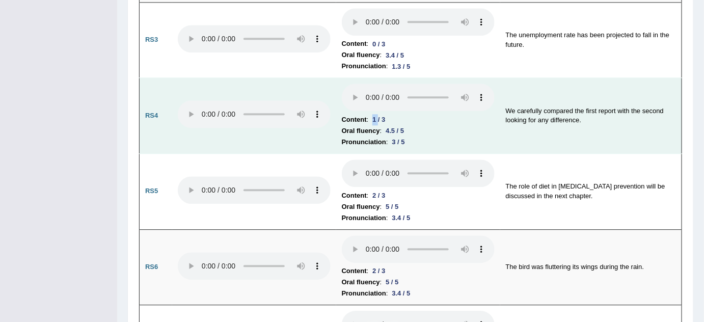
drag, startPoint x: 380, startPoint y: 117, endPoint x: 374, endPoint y: 114, distance: 6.8
click at [374, 114] on div "1 / 3" at bounding box center [378, 119] width 21 height 11
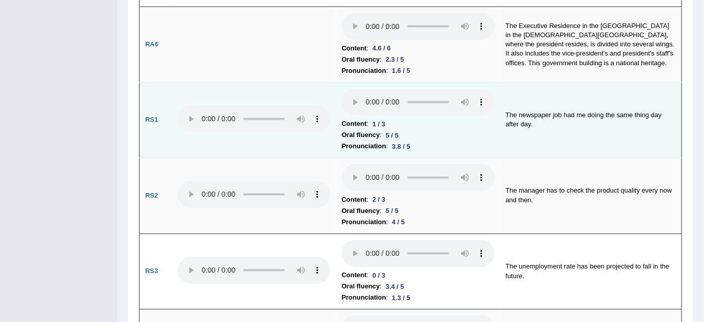
click at [370, 112] on td "Content : 1 / 3 Oral fluency : 5 / 5 Pronunciation : 3.8 / 5" at bounding box center [418, 120] width 164 height 76
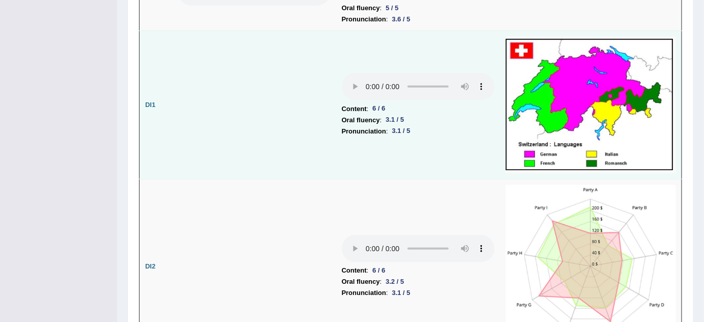
scroll to position [1388, 0]
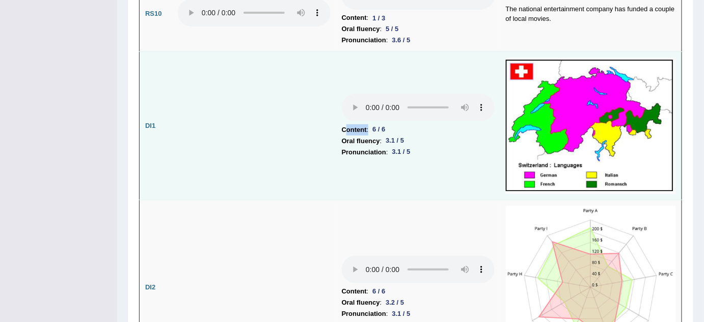
click at [343, 126] on td "Content : 6 / 6 Oral fluency : 3.1 / 5 Pronunciation : 3.1 / 5" at bounding box center [418, 126] width 164 height 148
click at [342, 125] on b "Content" at bounding box center [354, 129] width 25 height 11
drag, startPoint x: 341, startPoint y: 125, endPoint x: 410, endPoint y: 158, distance: 76.5
click at [410, 158] on td "Content : 6 / 6 Oral fluency : 3.1 / 5 Pronunciation : 3.1 / 5" at bounding box center [418, 126] width 164 height 148
click at [411, 157] on td "Content : 6 / 6 Oral fluency : 3.1 / 5 Pronunciation : 3.1 / 5" at bounding box center [418, 126] width 164 height 148
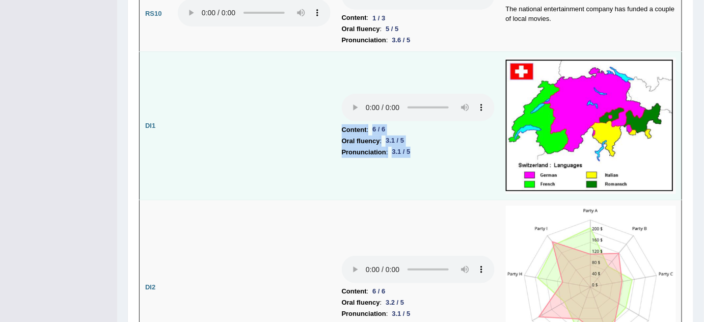
click at [400, 161] on td "Content : 6 / 6 Oral fluency : 3.1 / 5 Pronunciation : 3.1 / 5" at bounding box center [418, 126] width 164 height 148
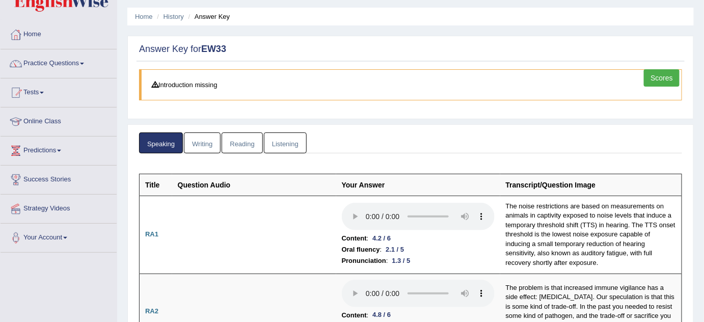
scroll to position [46, 0]
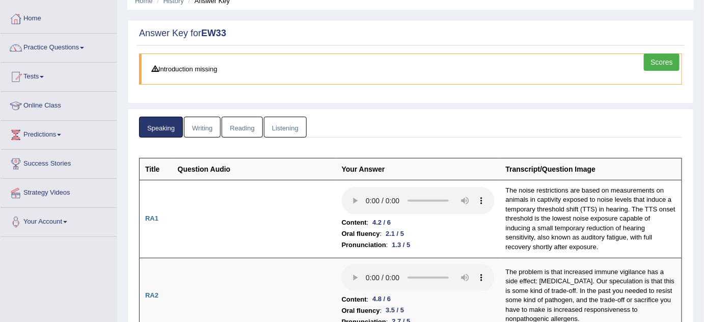
click at [208, 126] on link "Writing" at bounding box center [202, 127] width 37 height 21
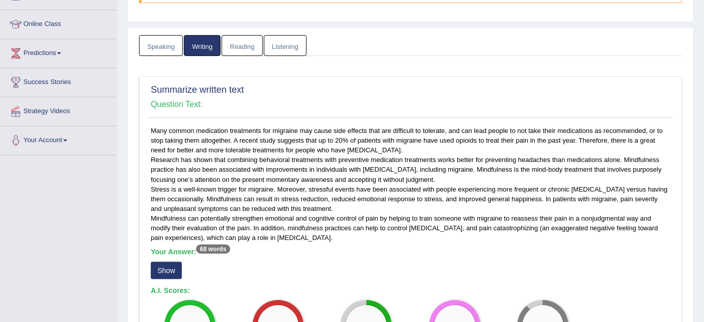
scroll to position [277, 0]
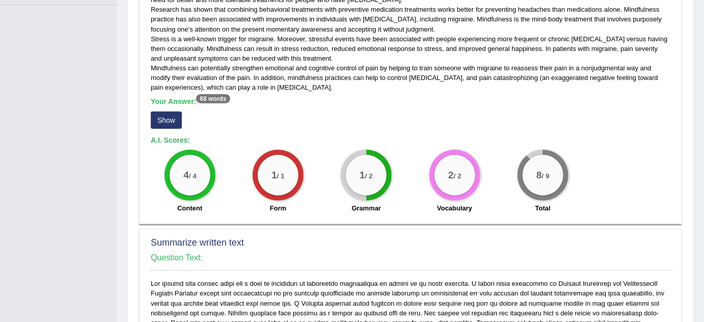
click at [154, 116] on button "Show" at bounding box center [166, 120] width 31 height 17
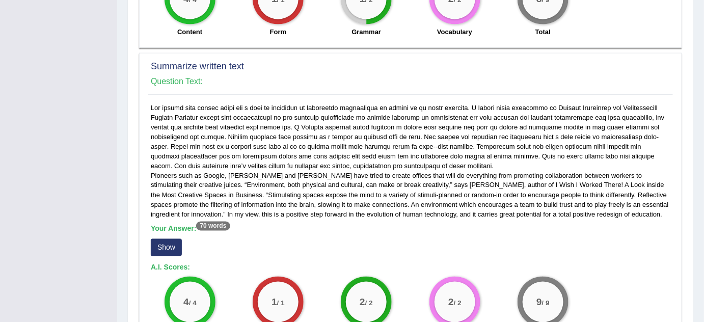
scroll to position [601, 0]
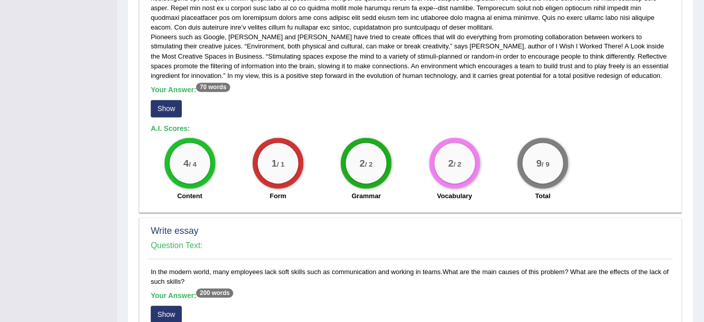
click at [160, 107] on button "Show" at bounding box center [166, 108] width 31 height 17
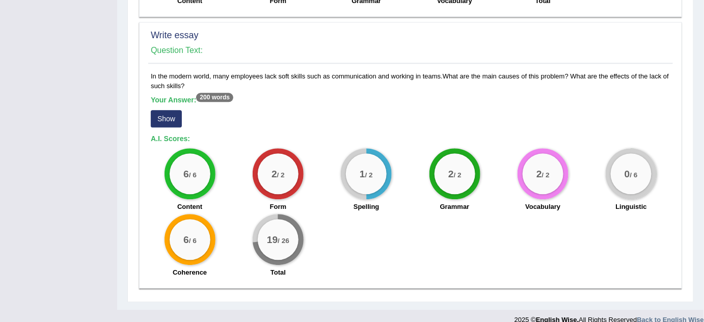
scroll to position [817, 0]
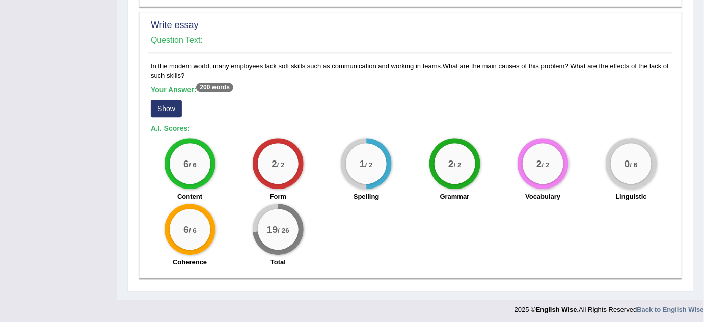
click at [172, 101] on button "Show" at bounding box center [166, 108] width 31 height 17
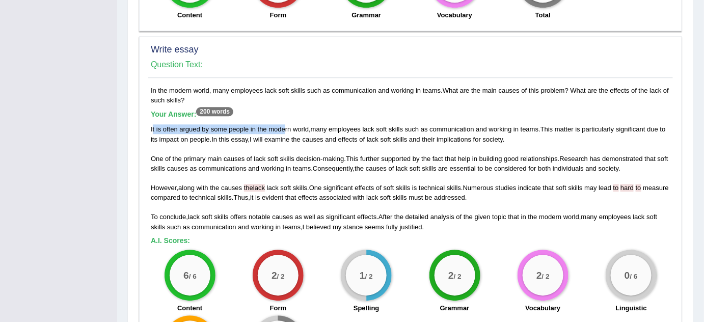
drag, startPoint x: 153, startPoint y: 124, endPoint x: 289, endPoint y: 126, distance: 136.0
click at [289, 126] on div "It is often argued by some people in the modern world , many employees lack sof…" at bounding box center [410, 177] width 519 height 107
click at [281, 174] on div "It is often argued by some people in the modern world , many employees lack sof…" at bounding box center [410, 177] width 519 height 107
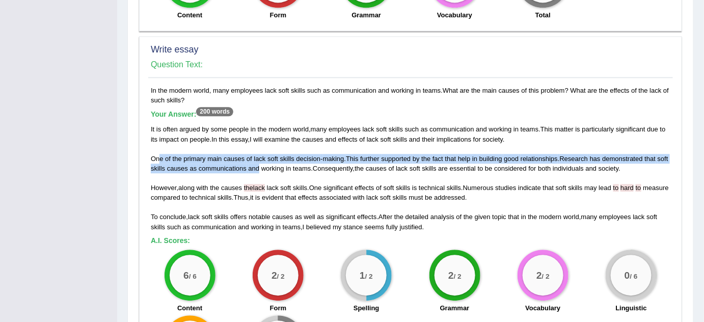
drag, startPoint x: 159, startPoint y: 153, endPoint x: 271, endPoint y: 165, distance: 113.2
click at [271, 165] on div "It is often argued by some people in the modern world , many employees lack sof…" at bounding box center [410, 177] width 519 height 107
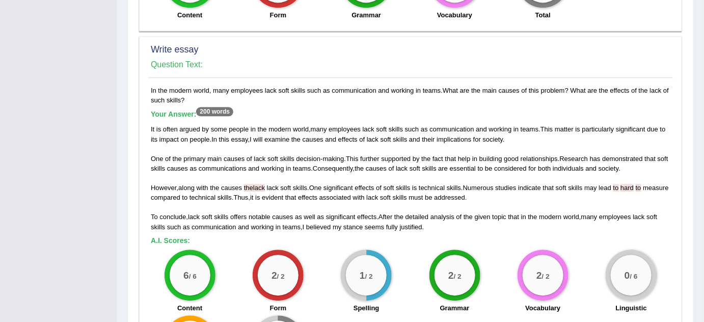
click at [271, 165] on div "It is often argued by some people in the modern world , many employees lack sof…" at bounding box center [410, 177] width 519 height 107
drag, startPoint x: 219, startPoint y: 156, endPoint x: 190, endPoint y: 150, distance: 30.1
click at [190, 150] on div "It is often argued by some people in the modern world , many employees lack sof…" at bounding box center [410, 177] width 519 height 107
click at [188, 164] on span "causes" at bounding box center [177, 168] width 21 height 8
drag, startPoint x: 558, startPoint y: 155, endPoint x: 481, endPoint y: 158, distance: 77.4
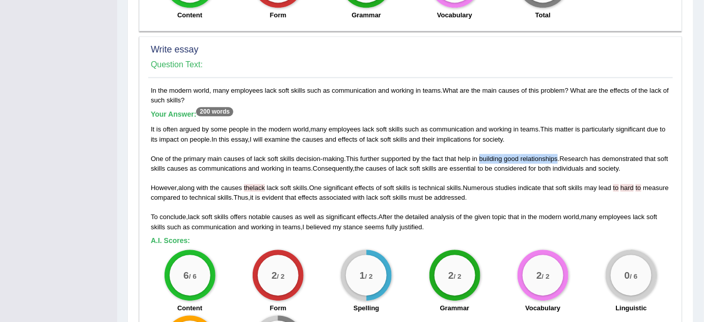
click at [481, 158] on div "It is often argued by some people in the modern world , many employees lack sof…" at bounding box center [410, 177] width 519 height 107
click at [481, 158] on span "building" at bounding box center [490, 159] width 23 height 8
drag, startPoint x: 459, startPoint y: 157, endPoint x: 542, endPoint y: 169, distance: 84.3
click at [516, 157] on div "It is often argued by some people in the modern world , many employees lack sof…" at bounding box center [410, 177] width 519 height 107
click at [516, 174] on div "It is often argued by some people in the modern world , many employees lack sof…" at bounding box center [410, 177] width 519 height 107
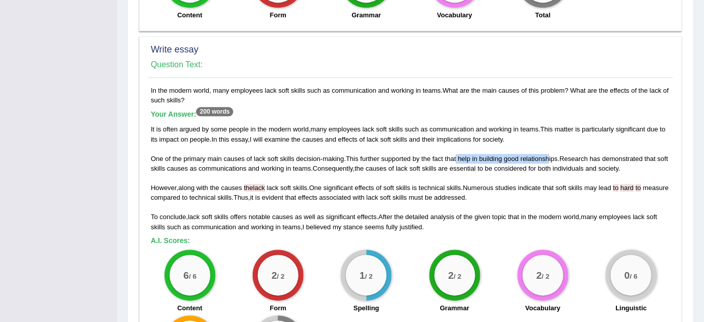
drag, startPoint x: 457, startPoint y: 155, endPoint x: 549, endPoint y: 151, distance: 91.7
click at [516, 151] on div "It is often argued by some people in the modern world , many employees lack sof…" at bounding box center [410, 177] width 519 height 107
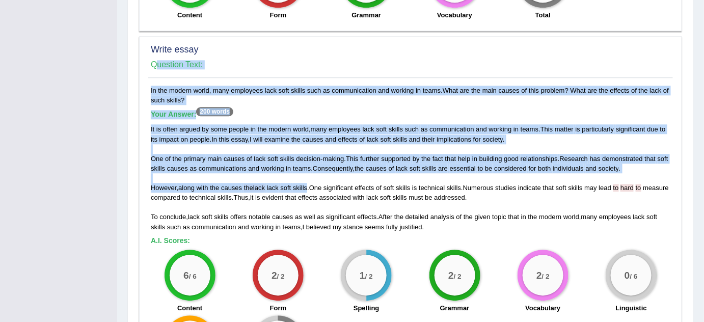
drag, startPoint x: 309, startPoint y: 184, endPoint x: 144, endPoint y: 188, distance: 165.5
click at [144, 188] on div "Write essay Question Text: In the modern world, many employees lack soft skills…" at bounding box center [410, 213] width 543 height 354
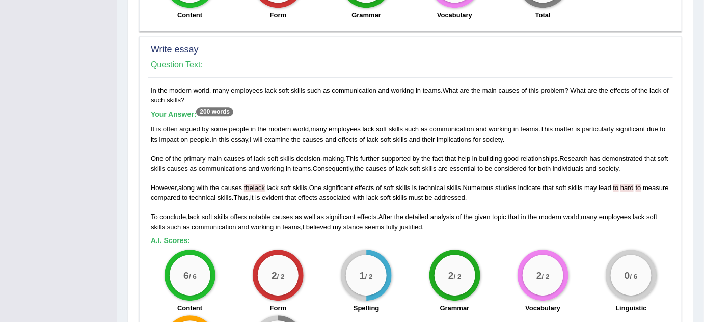
click at [190, 190] on div "It is often argued by some people in the modern world , many employees lack sof…" at bounding box center [410, 177] width 519 height 107
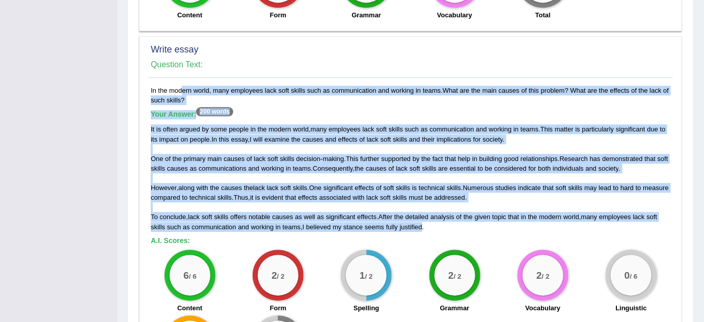
drag, startPoint x: 424, startPoint y: 226, endPoint x: 152, endPoint y: 87, distance: 304.7
click at [152, 87] on div "In the modern world, many employees lack soft skills such as communication and …" at bounding box center [410, 235] width 524 height 298
click at [225, 118] on div "Your Answer: 200 words It is often argued by some people in the modern world , …" at bounding box center [410, 170] width 519 height 121
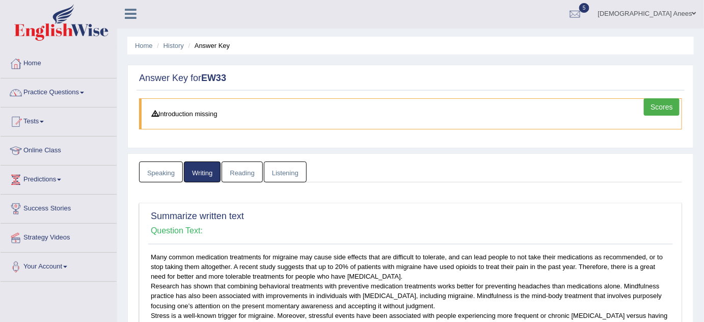
scroll to position [0, 0]
click at [245, 173] on link "Reading" at bounding box center [241, 172] width 41 height 21
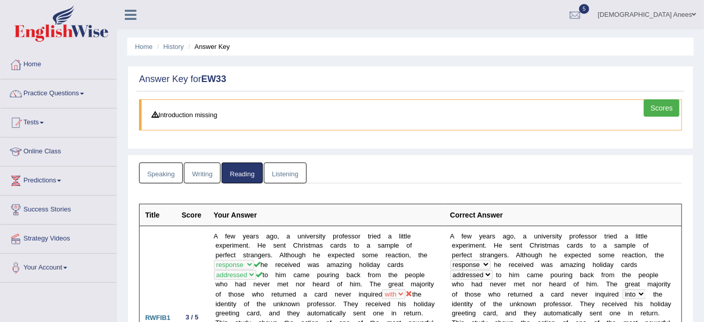
click at [290, 168] on link "Listening" at bounding box center [285, 172] width 43 height 21
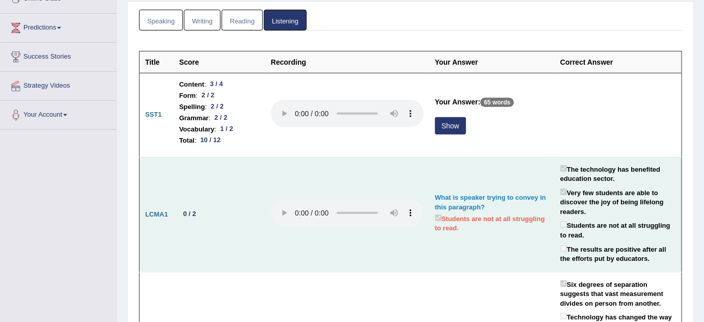
scroll to position [185, 0]
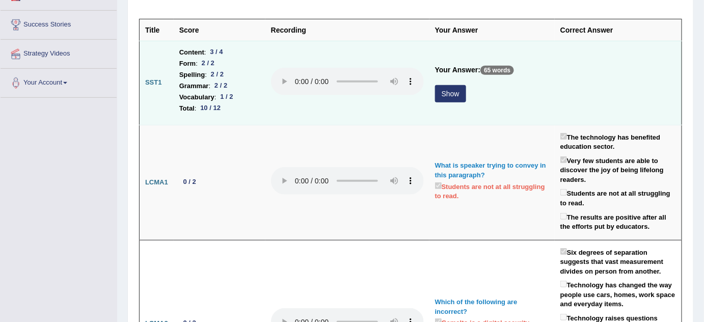
click at [437, 94] on button "Show" at bounding box center [450, 93] width 31 height 17
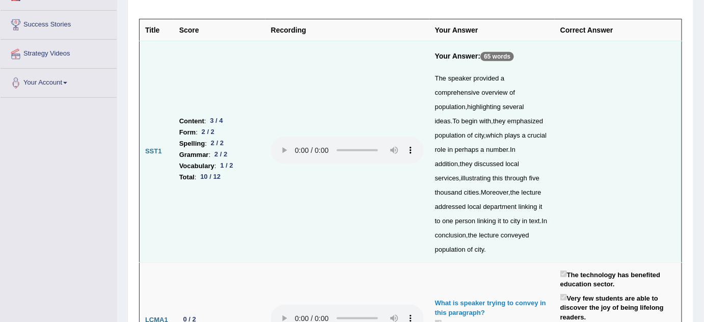
scroll to position [138, 0]
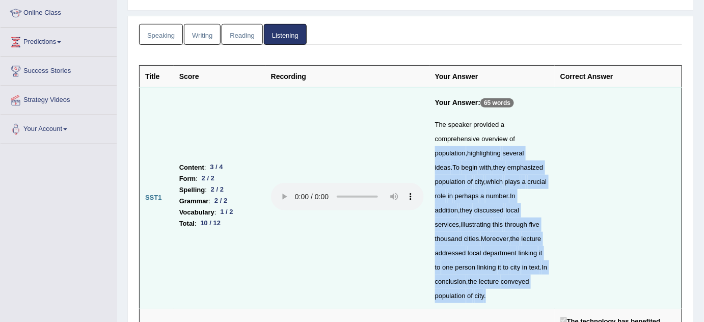
drag, startPoint x: 516, startPoint y: 138, endPoint x: 556, endPoint y: 138, distance: 40.2
click at [516, 138] on tr "SST1 Content : 3 / 4 Form : 2 / 2 Spelling : 2 / 2 Grammar : 2 / 2 Vocabulary :…" at bounding box center [411, 197] width 542 height 221
click at [516, 138] on td at bounding box center [617, 197] width 127 height 221
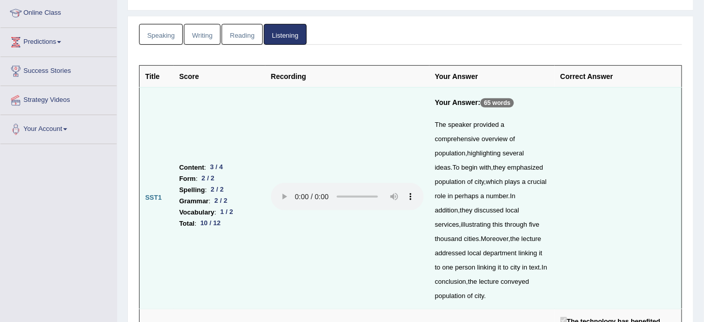
drag, startPoint x: 541, startPoint y: 148, endPoint x: 534, endPoint y: 150, distance: 6.9
click at [516, 148] on div "The speaker provided a comprehensive overview of population , highlighting seve…" at bounding box center [492, 210] width 114 height 185
drag, startPoint x: 476, startPoint y: 193, endPoint x: 442, endPoint y: 195, distance: 33.7
click at [442, 195] on div "The speaker provided a comprehensive overview of population , highlighting seve…" at bounding box center [492, 210] width 114 height 185
drag, startPoint x: 518, startPoint y: 224, endPoint x: 475, endPoint y: 225, distance: 43.3
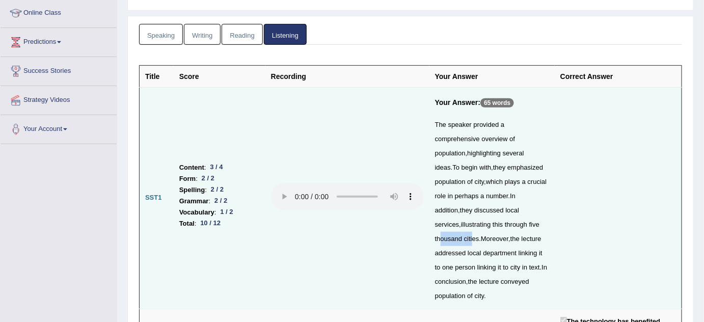
click at [480, 227] on div "The speaker provided a comprehensive overview of population , highlighting seve…" at bounding box center [492, 210] width 114 height 185
drag, startPoint x: 453, startPoint y: 174, endPoint x: 432, endPoint y: 172, distance: 21.5
click at [437, 172] on div "The speaker provided a comprehensive overview of population , highlighting seve…" at bounding box center [492, 210] width 114 height 185
click at [429, 172] on td "Your Answer: 65 words The speaker provided a comprehensive overview of populati…" at bounding box center [491, 197] width 125 height 221
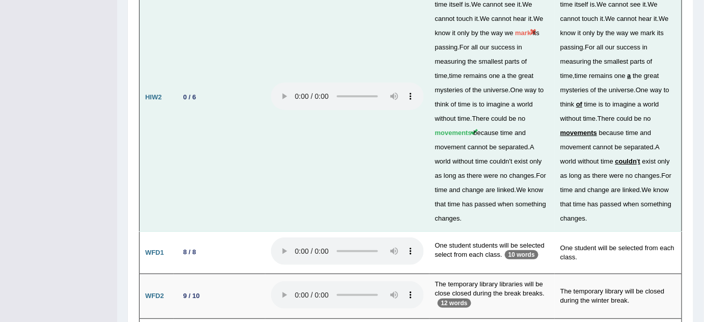
scroll to position [2627, 0]
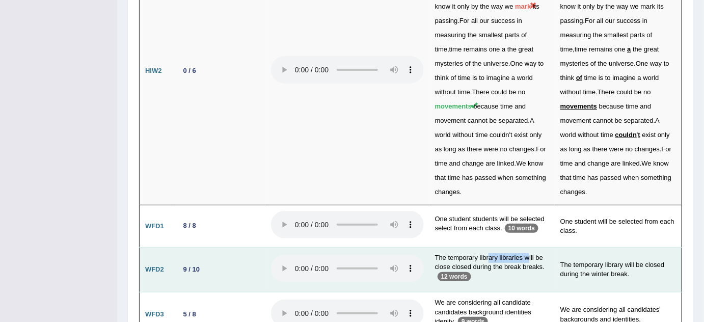
drag, startPoint x: 496, startPoint y: 191, endPoint x: 528, endPoint y: 189, distance: 31.6
click at [516, 235] on td "The temporary library libraries will be close closed during the break breaks. 1…" at bounding box center [491, 269] width 125 height 45
click at [510, 235] on td "The temporary library libraries will be close closed during the break breaks. 1…" at bounding box center [491, 269] width 125 height 45
click at [408, 235] on tr "WFD2 9 / 10 The temporary library libraries will be close closed during the bre…" at bounding box center [411, 269] width 542 height 45
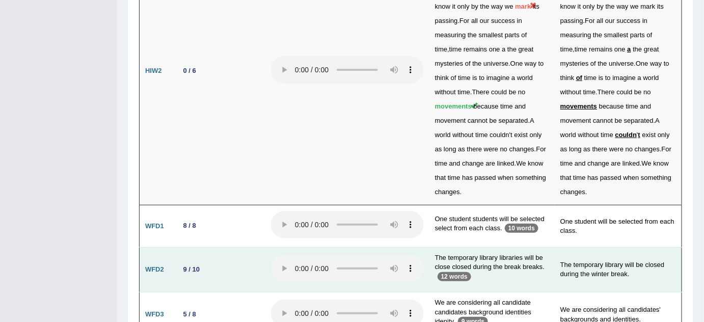
click at [452, 235] on p "12 words" at bounding box center [454, 276] width 34 height 9
click at [404, 235] on tr "WFD2 9 / 10 The temporary library libraries will be close closed during the bre…" at bounding box center [411, 269] width 542 height 45
click at [375, 235] on td at bounding box center [347, 269] width 164 height 45
click at [463, 235] on td "The temporary library libraries will be close closed during the break breaks. 1…" at bounding box center [491, 269] width 125 height 45
click at [464, 235] on td "The temporary library libraries will be close closed during the break breaks. 1…" at bounding box center [491, 269] width 125 height 45
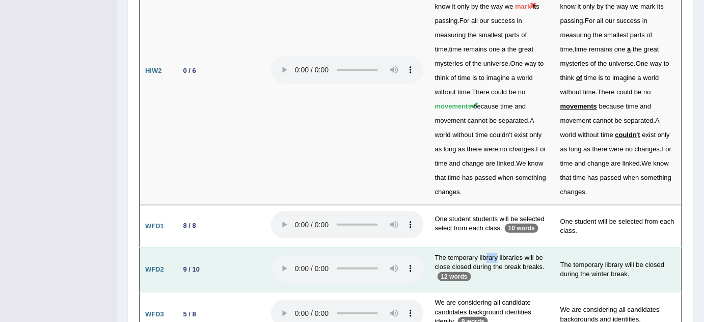
drag, startPoint x: 485, startPoint y: 192, endPoint x: 497, endPoint y: 193, distance: 12.2
click at [497, 235] on td "The temporary library libraries will be close closed during the break breaks. 1…" at bounding box center [491, 269] width 125 height 45
drag, startPoint x: 450, startPoint y: 202, endPoint x: 465, endPoint y: 201, distance: 15.8
click at [462, 235] on td "The temporary library libraries will be close closed during the break breaks. 1…" at bounding box center [491, 269] width 125 height 45
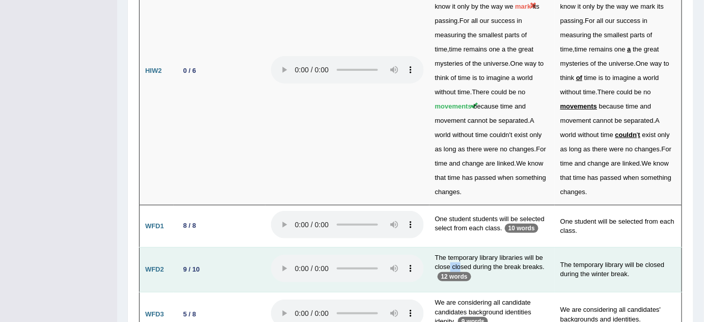
click at [464, 235] on td "The temporary library libraries will be close closed during the break breaks. 1…" at bounding box center [491, 269] width 125 height 45
drag, startPoint x: 513, startPoint y: 202, endPoint x: 524, endPoint y: 203, distance: 10.7
click at [516, 235] on td "The temporary library libraries will be close closed during the break breaks. 1…" at bounding box center [491, 269] width 125 height 45
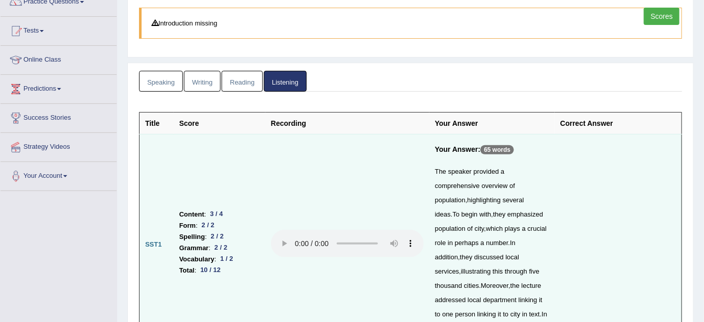
scroll to position [0, 0]
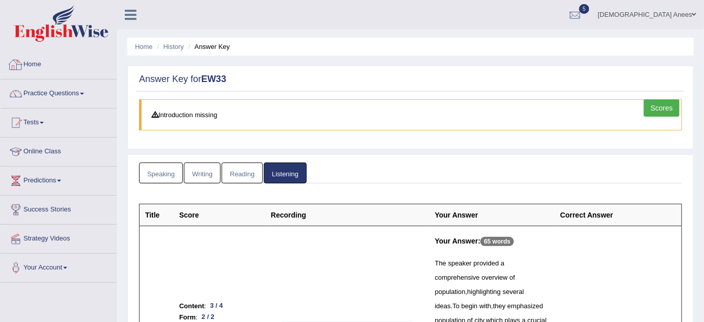
click at [25, 62] on link "Home" at bounding box center [59, 62] width 116 height 25
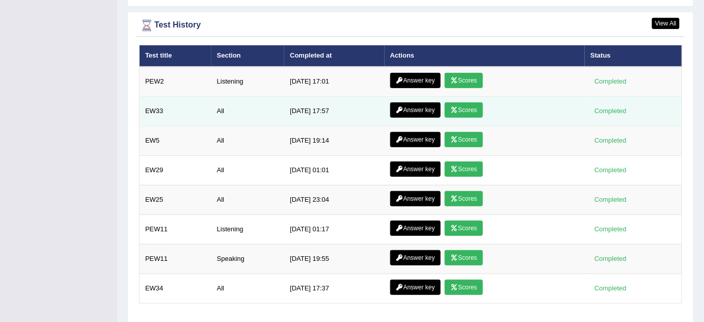
scroll to position [1427, 0]
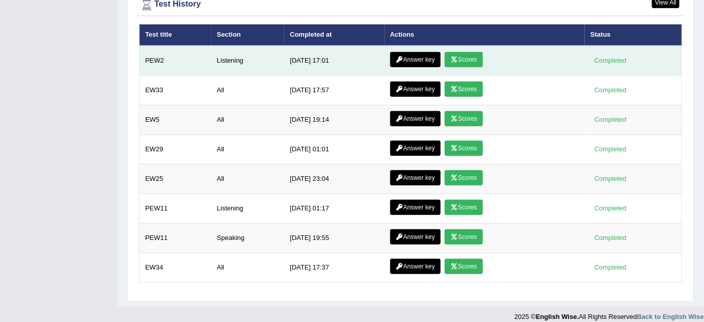
click at [416, 52] on link "Answer key" at bounding box center [415, 59] width 50 height 15
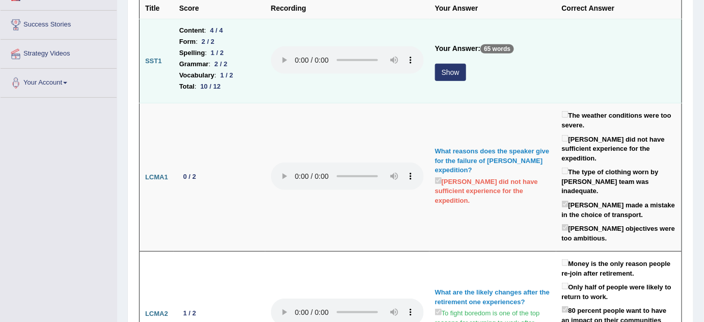
click at [436, 68] on button "Show" at bounding box center [450, 72] width 31 height 17
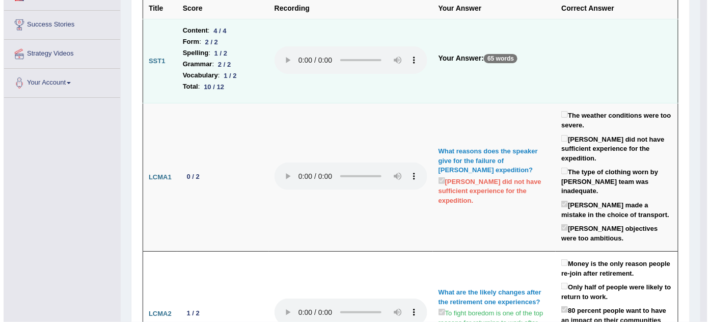
scroll to position [185, 0]
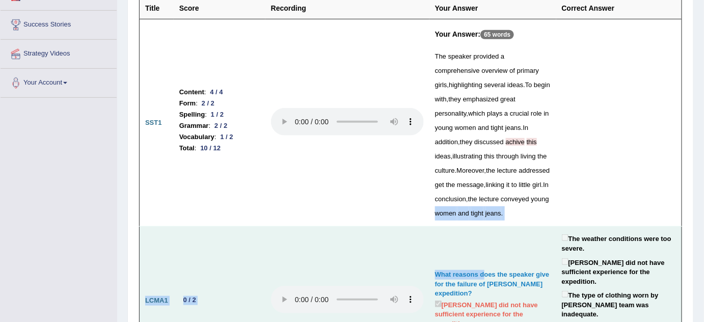
drag, startPoint x: 487, startPoint y: 217, endPoint x: 482, endPoint y: 248, distance: 32.1
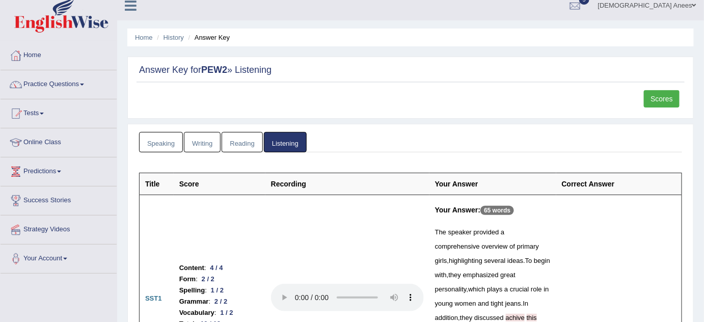
scroll to position [0, 0]
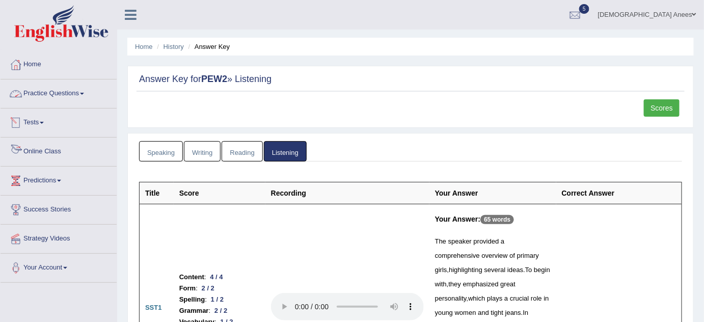
click at [78, 94] on link "Practice Questions" at bounding box center [59, 91] width 116 height 25
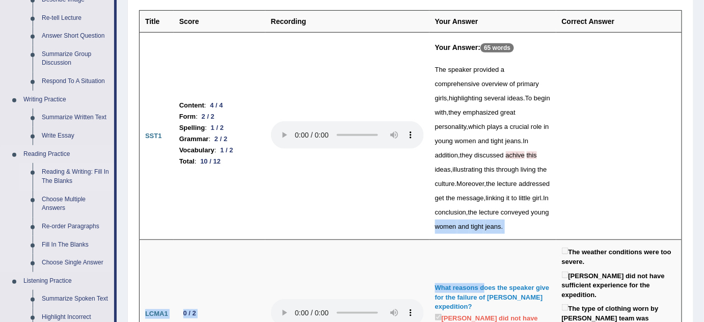
scroll to position [185, 0]
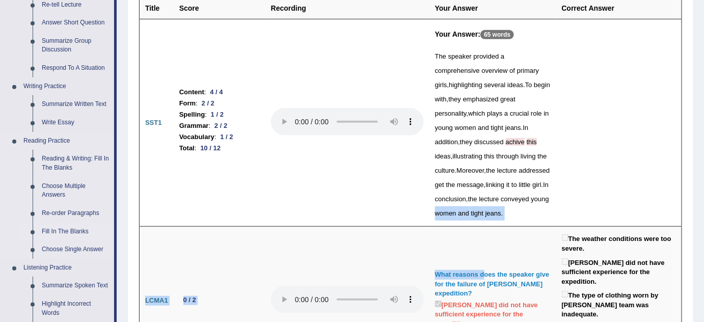
click at [64, 231] on link "Fill In The Blanks" at bounding box center [75, 231] width 77 height 18
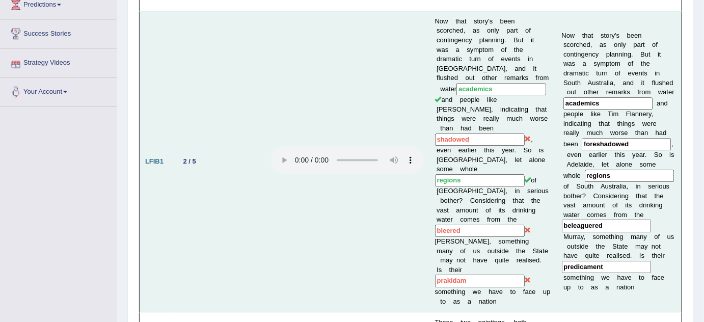
scroll to position [704, 0]
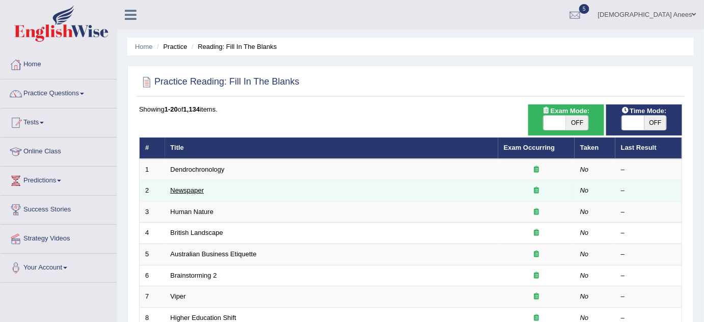
click at [196, 190] on link "Newspaper" at bounding box center [188, 190] width 34 height 8
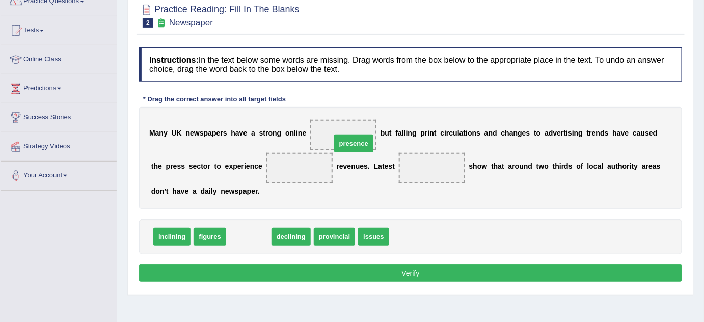
drag, startPoint x: 240, startPoint y: 235, endPoint x: 344, endPoint y: 142, distance: 139.5
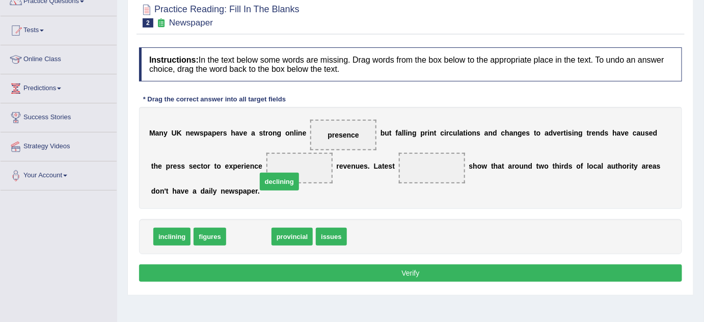
drag, startPoint x: 248, startPoint y: 230, endPoint x: 278, endPoint y: 168, distance: 69.0
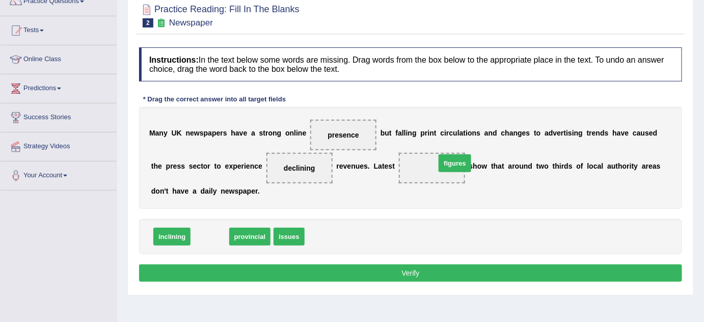
drag, startPoint x: 210, startPoint y: 234, endPoint x: 442, endPoint y: 165, distance: 241.6
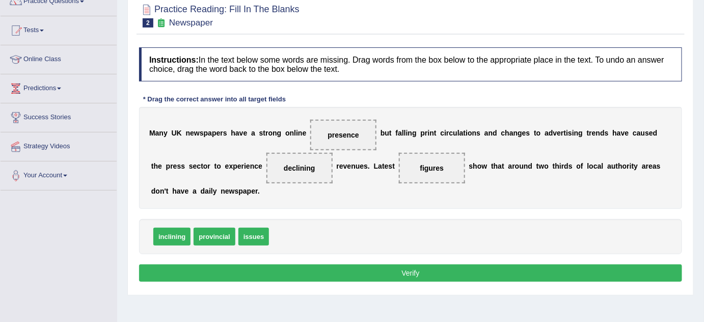
click at [456, 266] on button "Verify" at bounding box center [410, 272] width 543 height 17
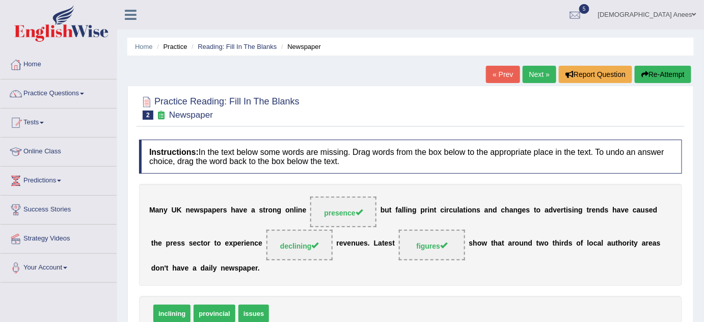
drag, startPoint x: 534, startPoint y: 76, endPoint x: 519, endPoint y: 66, distance: 17.8
click at [534, 76] on link "Next »" at bounding box center [539, 74] width 34 height 17
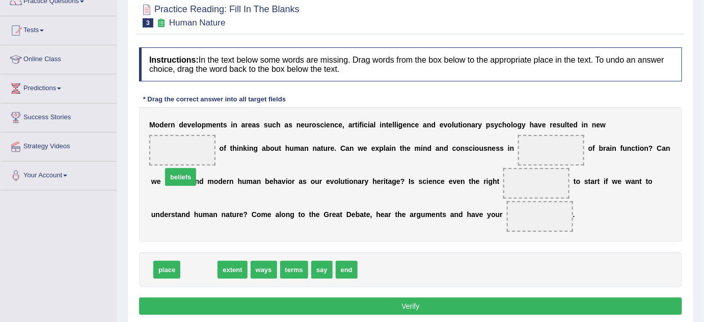
drag, startPoint x: 201, startPoint y: 272, endPoint x: 181, endPoint y: 153, distance: 120.3
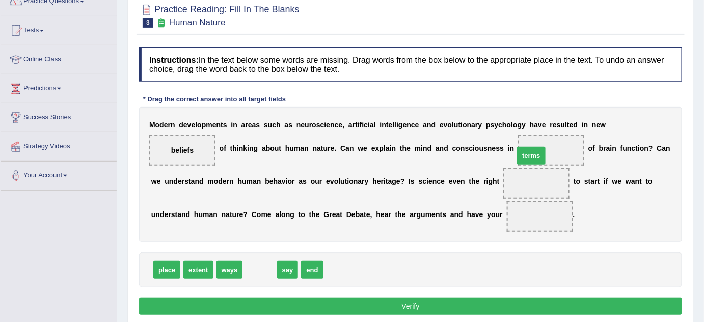
drag, startPoint x: 252, startPoint y: 270, endPoint x: 524, endPoint y: 154, distance: 295.9
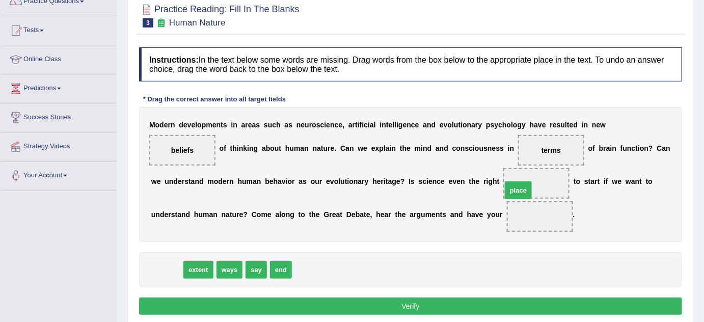
drag, startPoint x: 161, startPoint y: 265, endPoint x: 512, endPoint y: 185, distance: 360.3
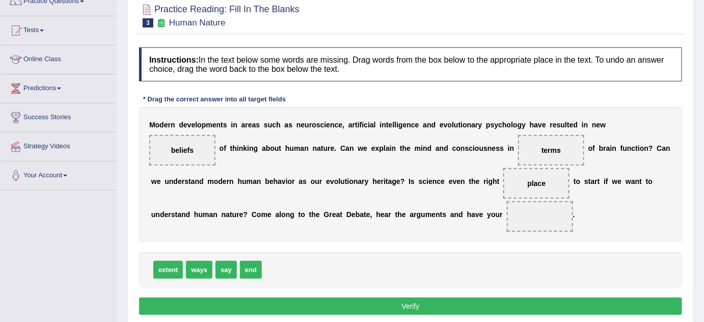
click at [385, 227] on div "M o d e r n d e v e l o p m e n t s i n a r e a s s u c h a s n e u r o s c i e…" at bounding box center [410, 174] width 543 height 135
click at [434, 222] on div "M o d e r n d e v e l o p m e n t s i n a r e a s s u c h a s n e u r o s c i e…" at bounding box center [410, 174] width 543 height 135
drag, startPoint x: 182, startPoint y: 146, endPoint x: 518, endPoint y: 215, distance: 343.1
drag, startPoint x: 194, startPoint y: 247, endPoint x: 186, endPoint y: 157, distance: 91.0
click at [377, 308] on button "Verify" at bounding box center [410, 305] width 543 height 17
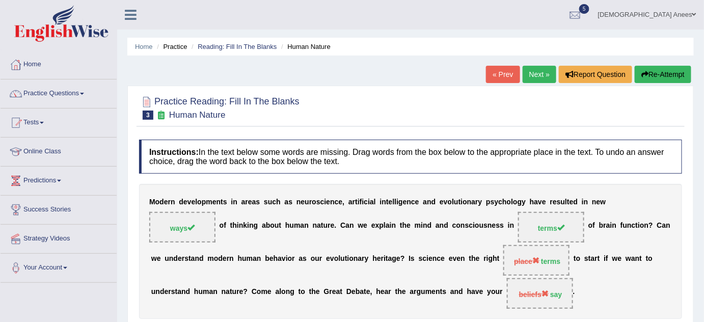
click at [536, 77] on link "Next »" at bounding box center [539, 74] width 34 height 17
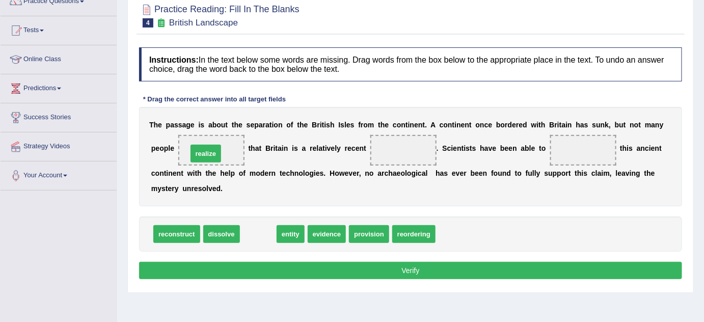
drag, startPoint x: 243, startPoint y: 205, endPoint x: 205, endPoint y: 146, distance: 69.6
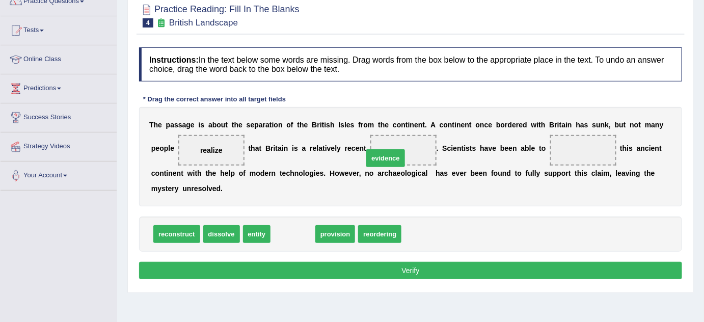
drag, startPoint x: 300, startPoint y: 221, endPoint x: 379, endPoint y: 157, distance: 102.1
click at [379, 157] on span at bounding box center [403, 150] width 66 height 31
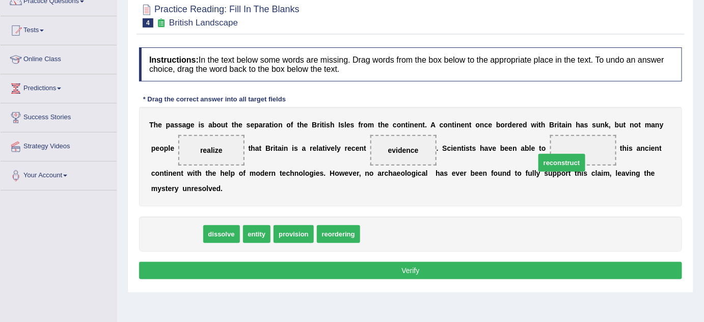
drag, startPoint x: 179, startPoint y: 234, endPoint x: 579, endPoint y: 158, distance: 407.8
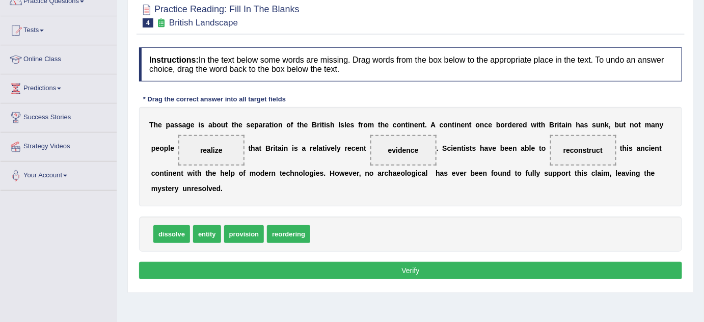
drag, startPoint x: 489, startPoint y: 263, endPoint x: 499, endPoint y: 254, distance: 14.1
click at [493, 259] on div "Instructions: In the text below some words are missing. Drag words from the box…" at bounding box center [410, 164] width 548 height 245
click at [408, 266] on button "Verify" at bounding box center [410, 270] width 543 height 17
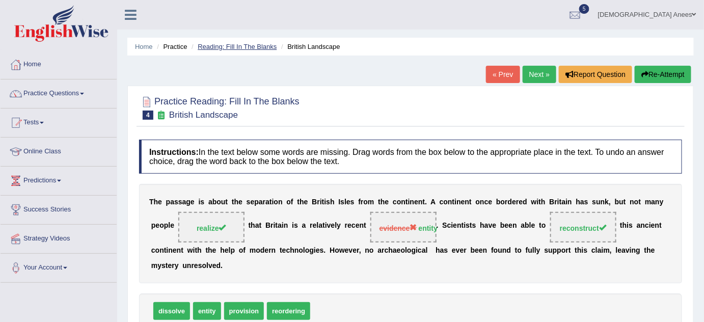
click at [228, 47] on link "Reading: Fill In The Blanks" at bounding box center [237, 47] width 79 height 8
